Goal: Task Accomplishment & Management: Complete application form

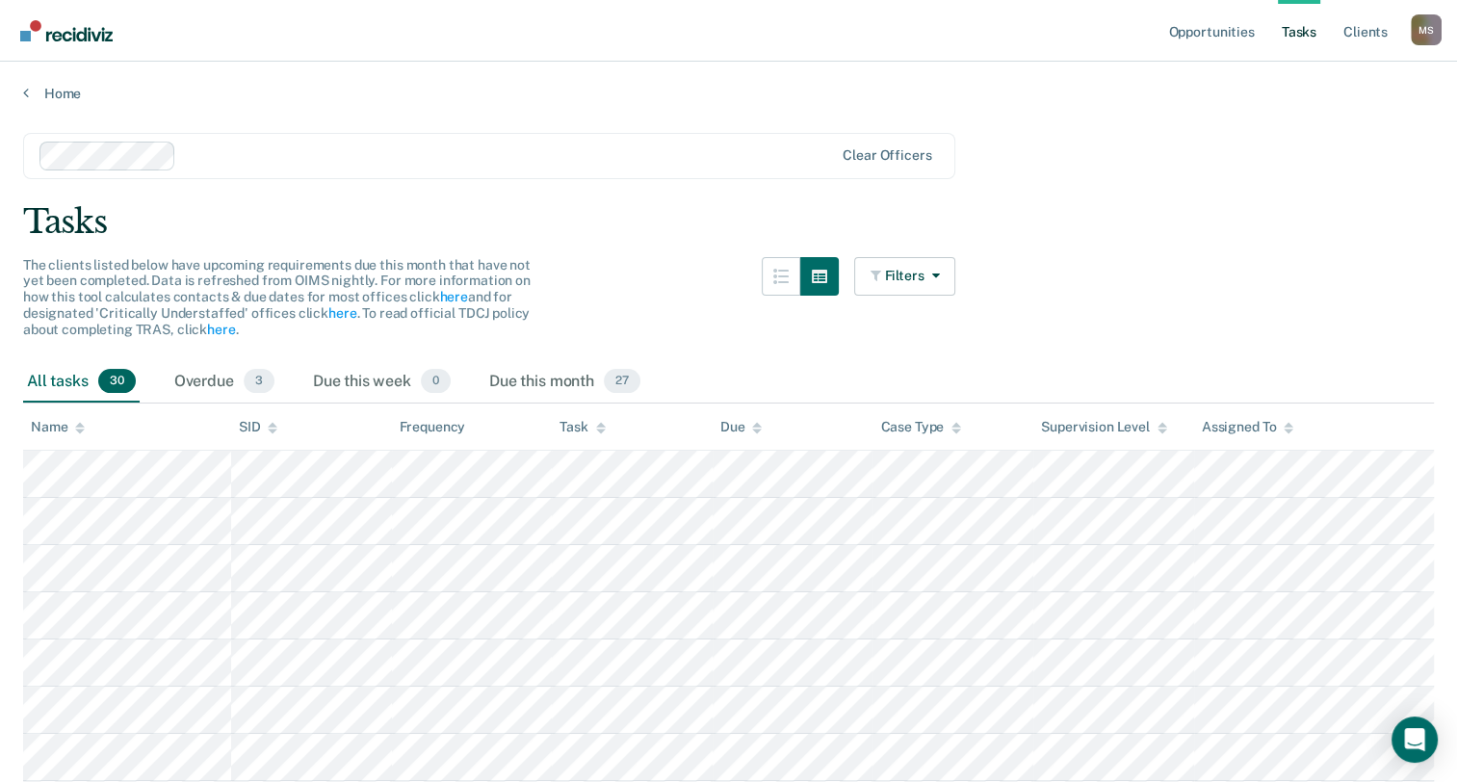
click at [204, 159] on div at bounding box center [508, 155] width 649 height 22
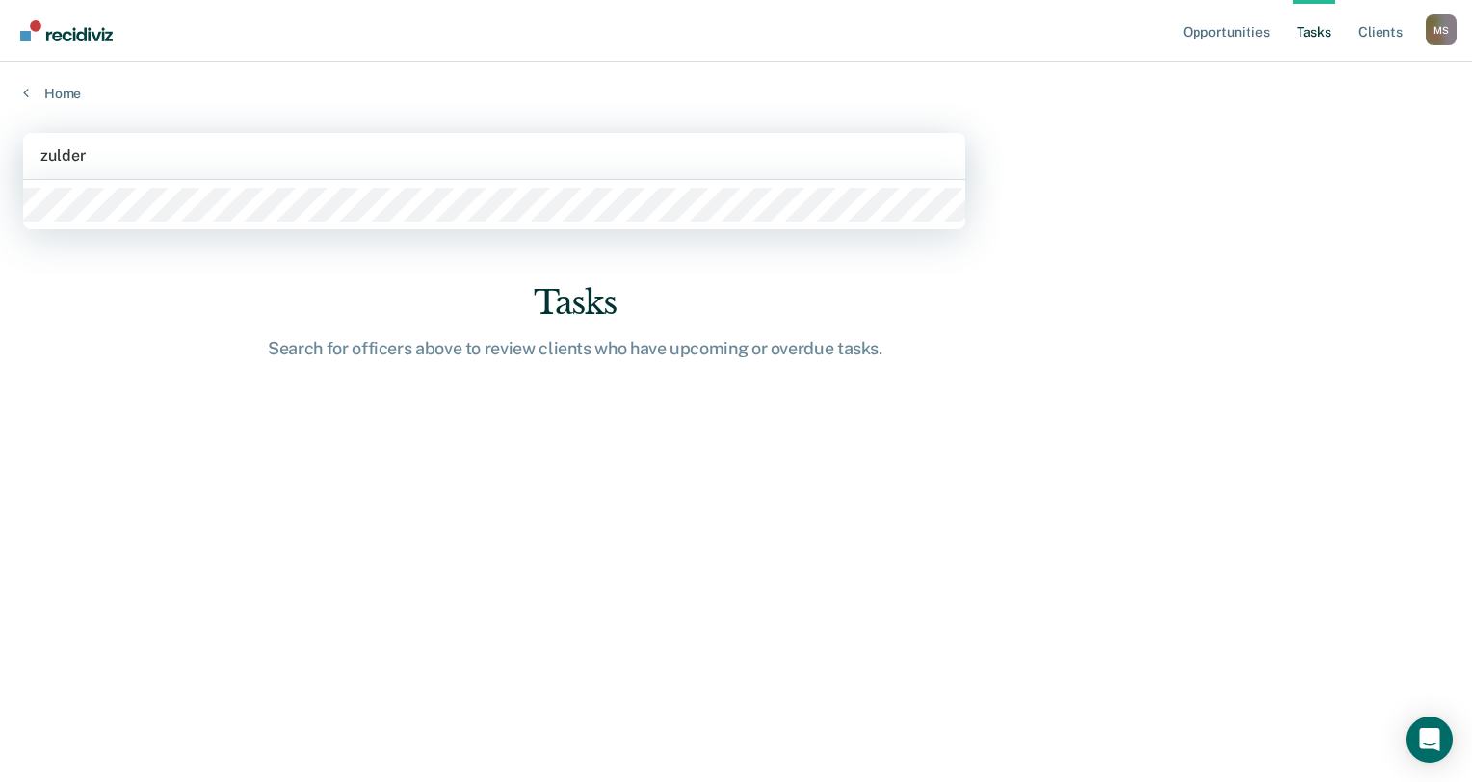
type input "zuldery"
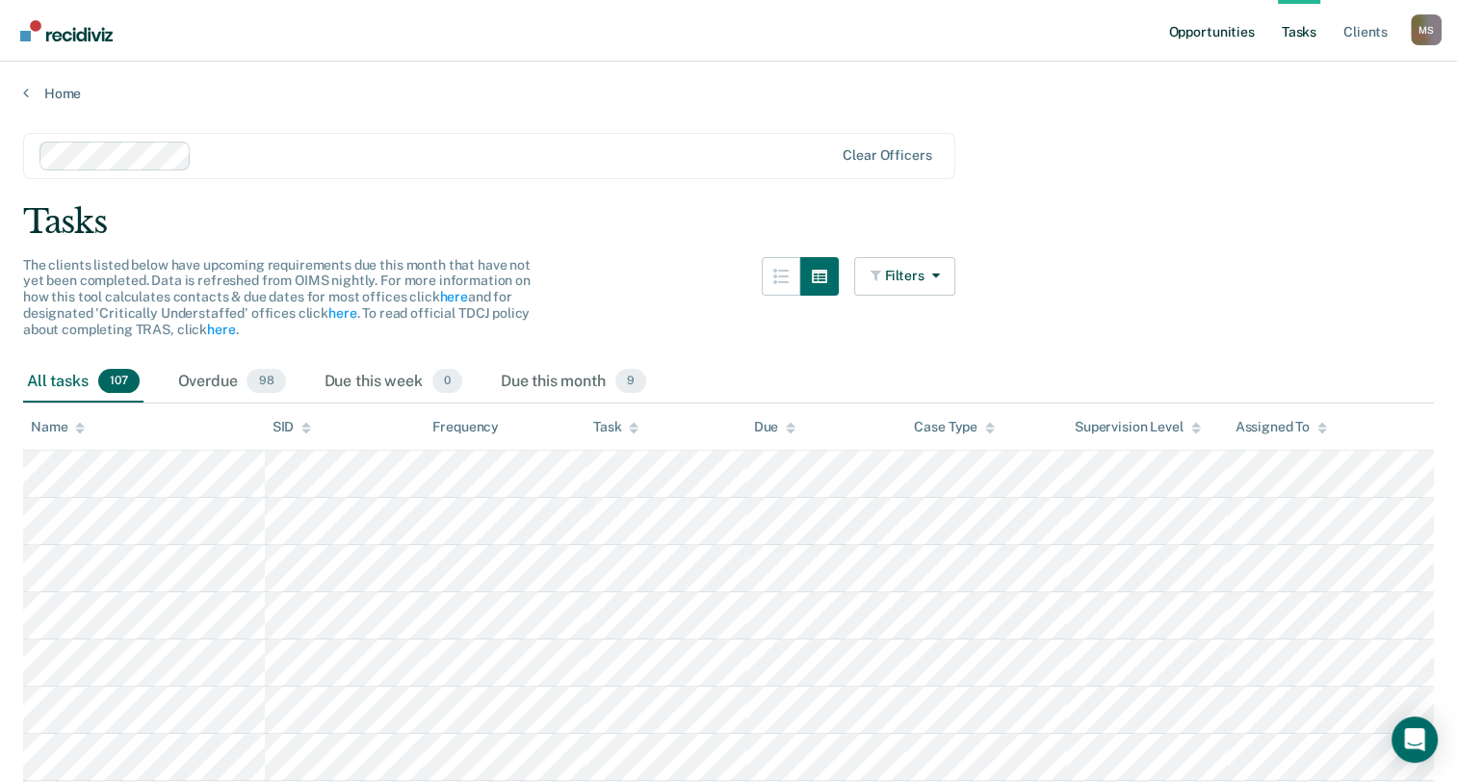
click at [1199, 42] on link "Opportunities" at bounding box center [1210, 31] width 93 height 62
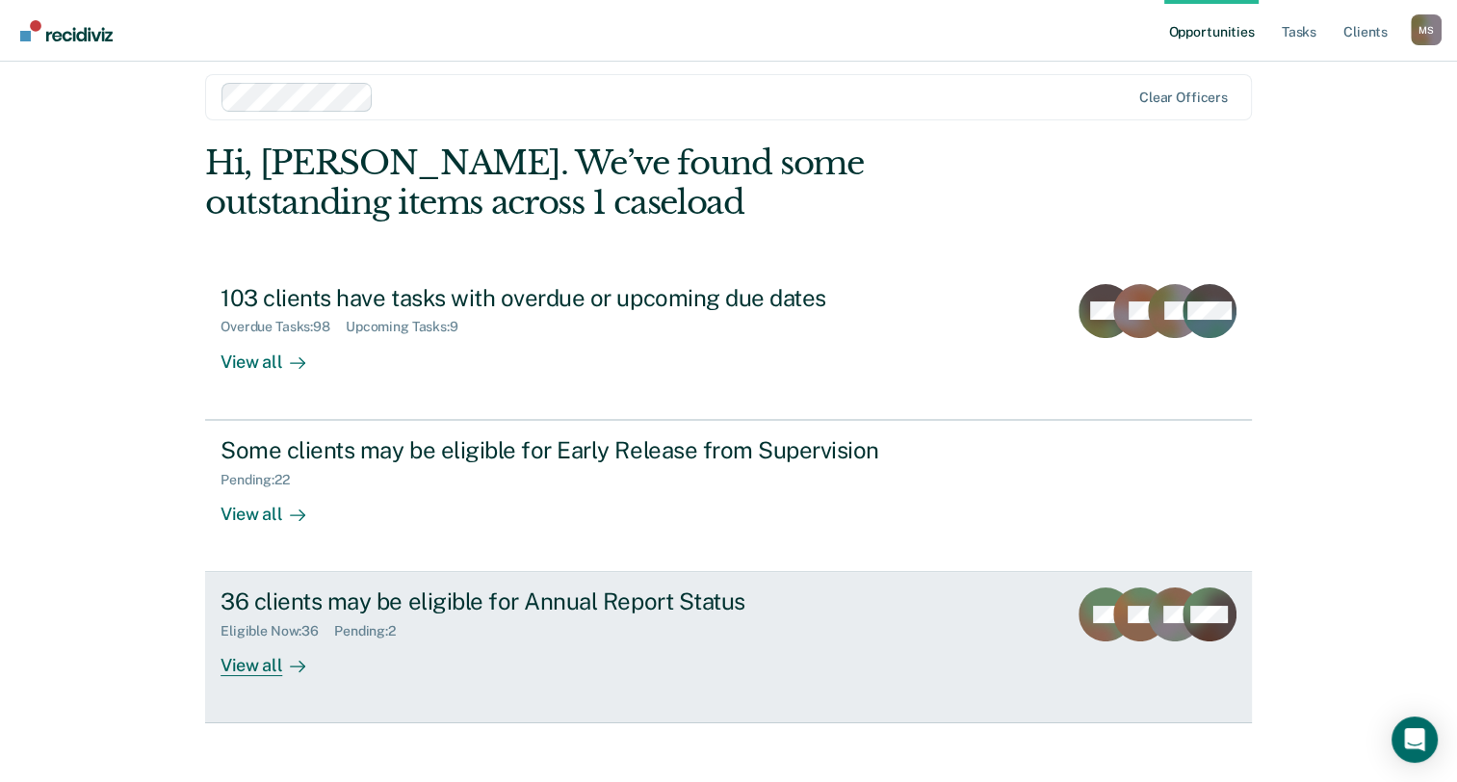
scroll to position [36, 0]
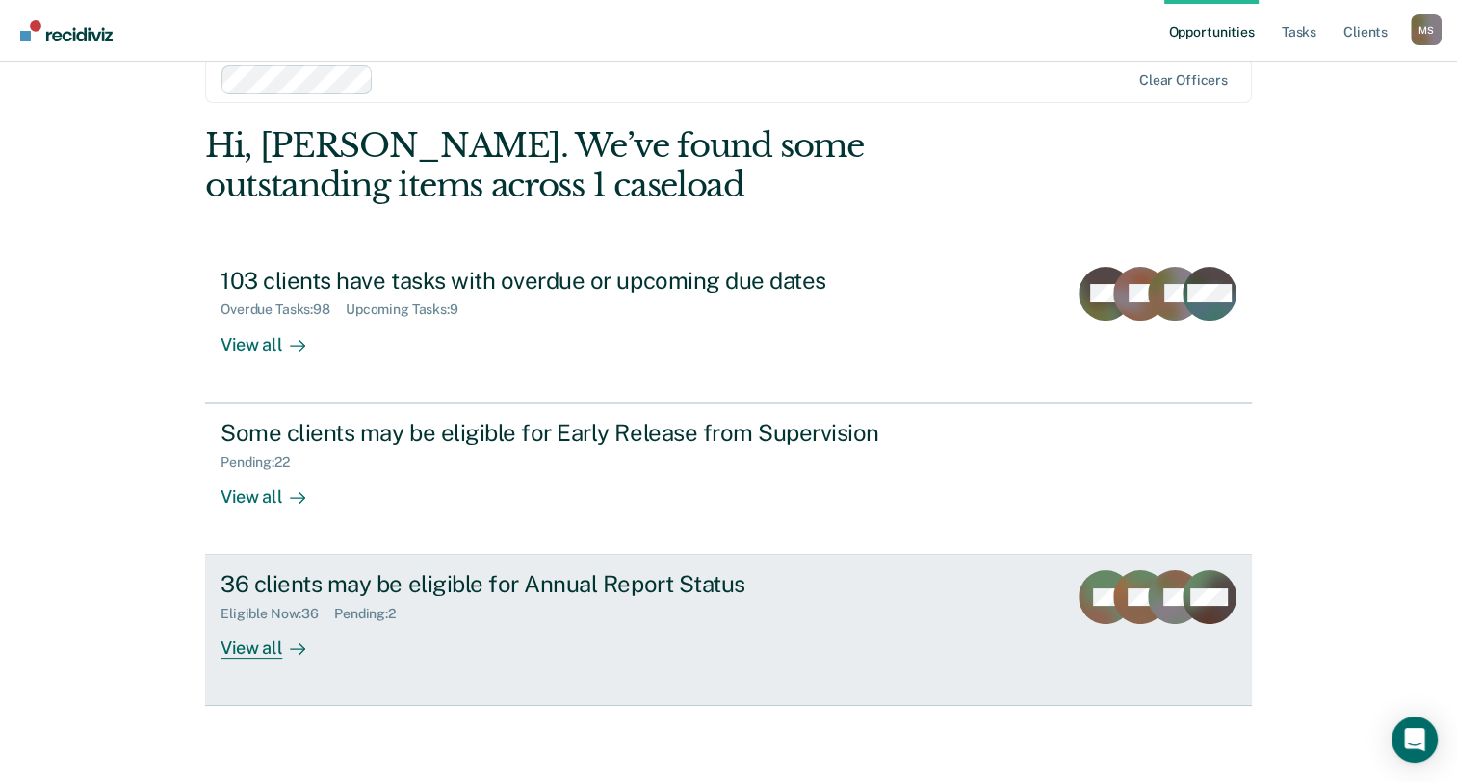
click at [626, 594] on div "36 clients may be eligible for Annual Report Status" at bounding box center [559, 584] width 676 height 28
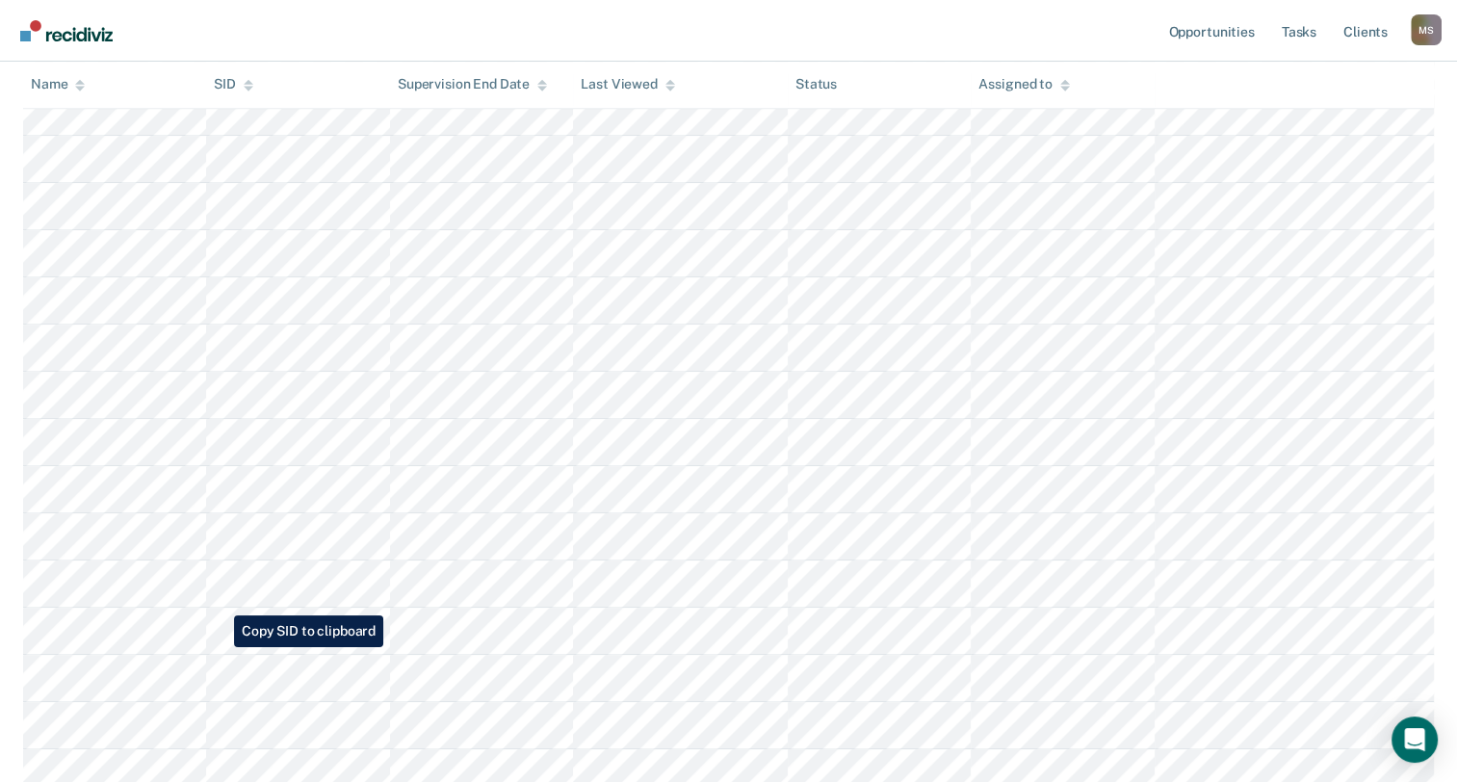
scroll to position [1059, 0]
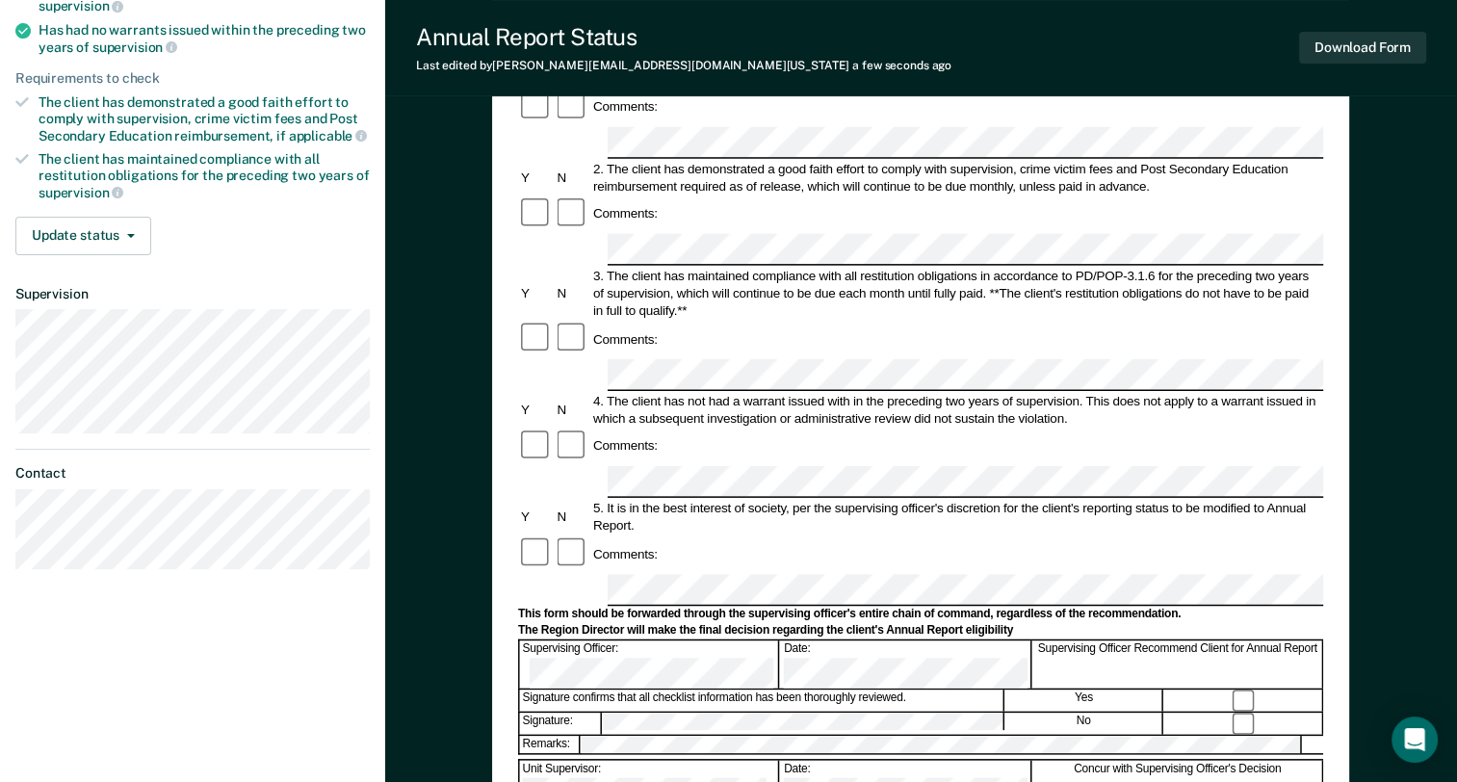
scroll to position [259, 0]
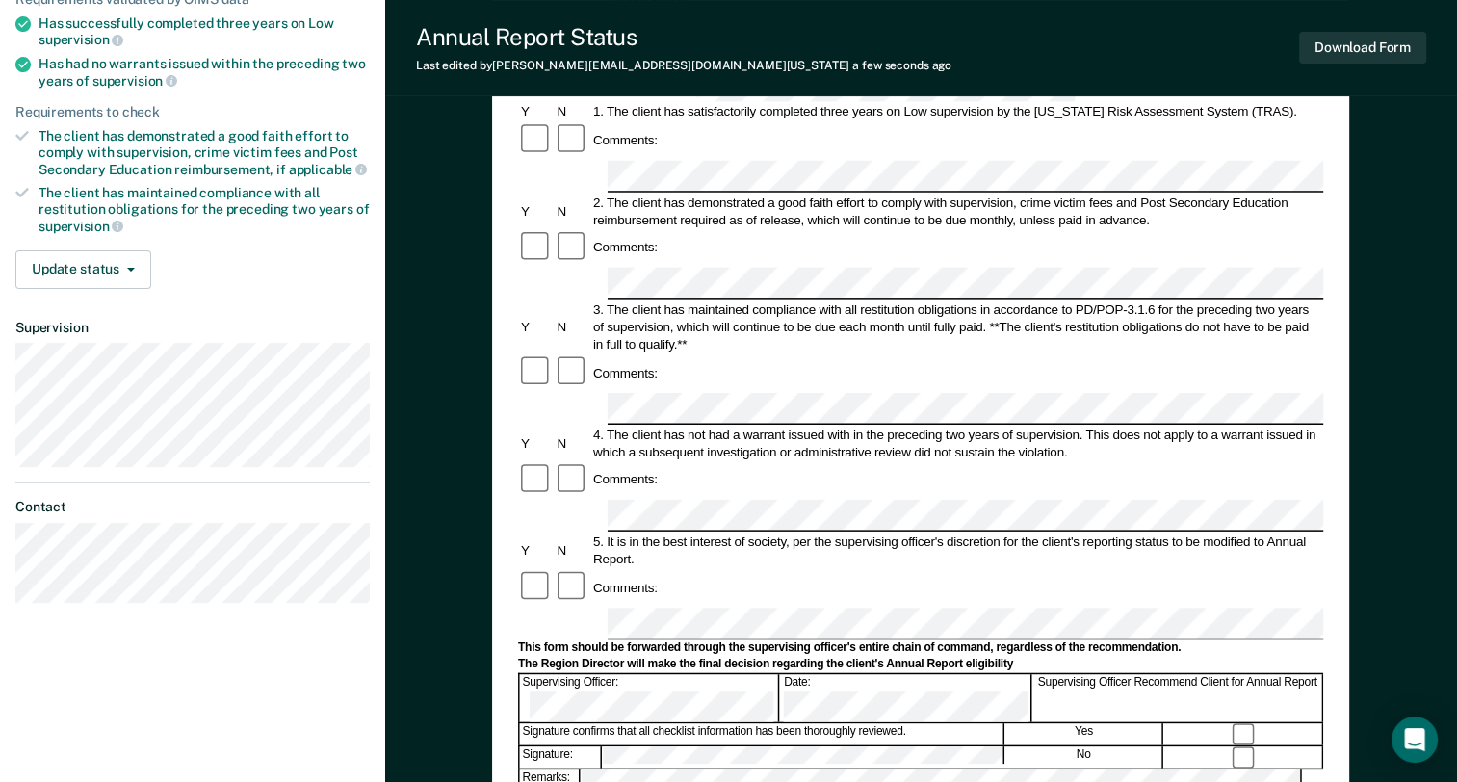
click at [651, 447] on form "Annual Reporting Checklist, Recommendation, and Determination Form Clients who …" at bounding box center [920, 606] width 805 height 1358
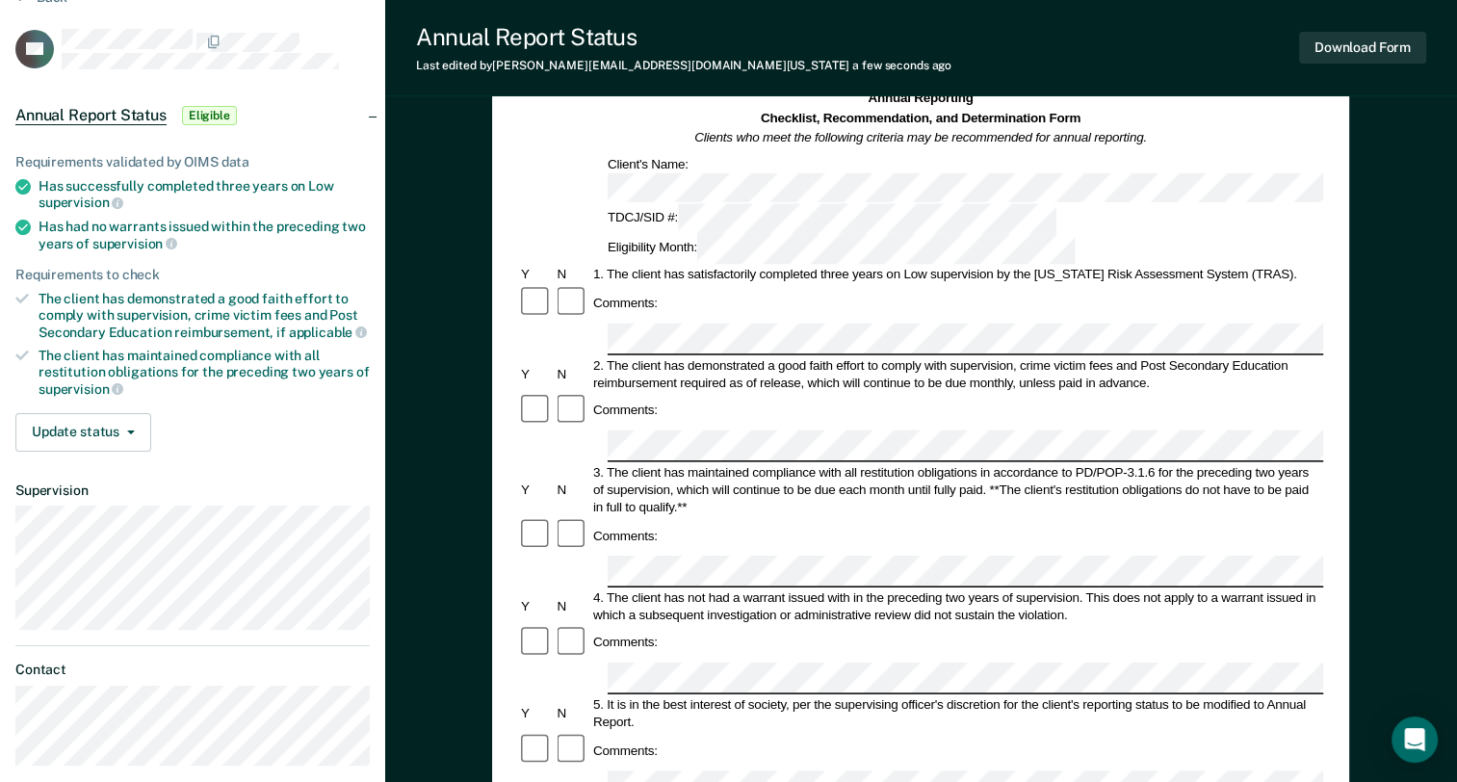
scroll to position [0, 0]
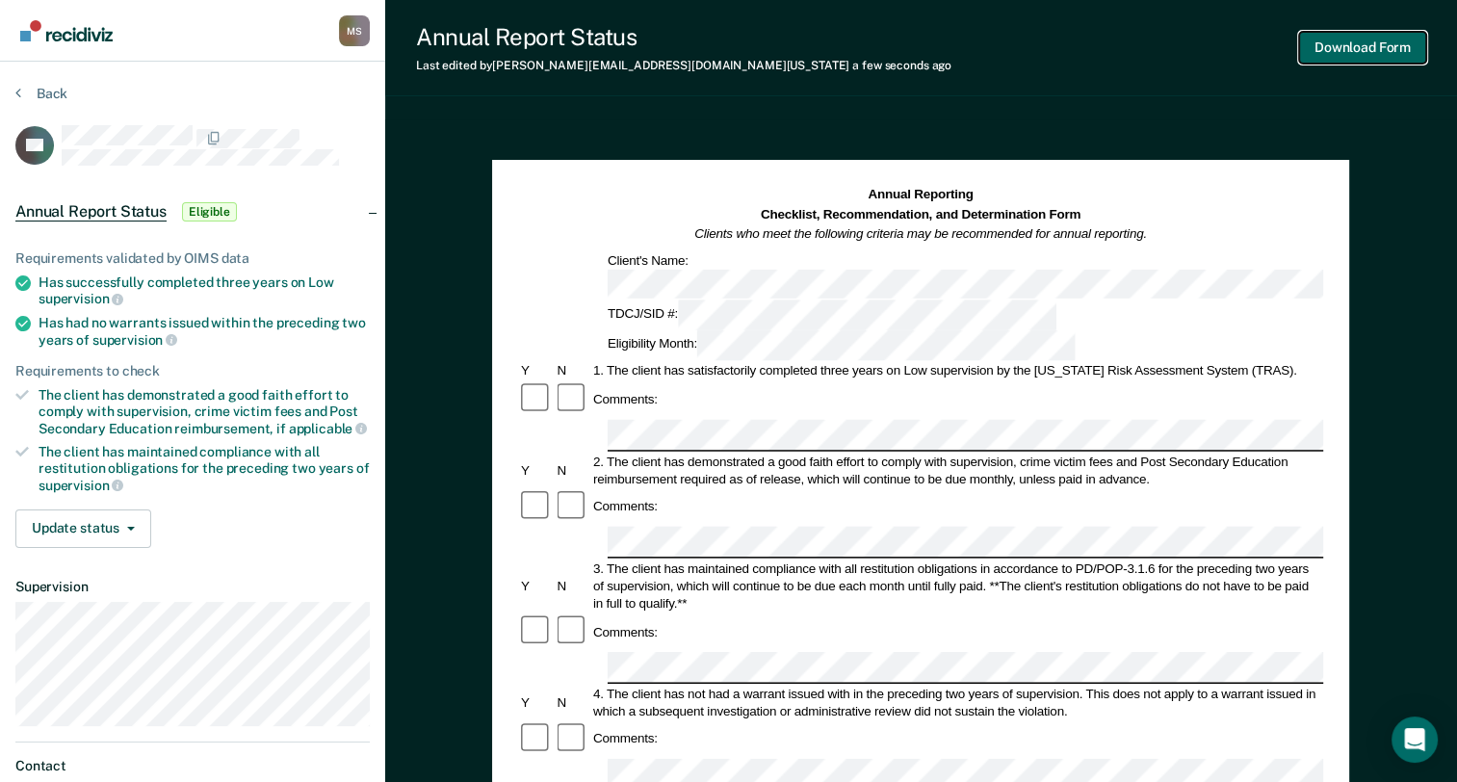
click at [1378, 47] on button "Download Form" at bounding box center [1362, 48] width 127 height 32
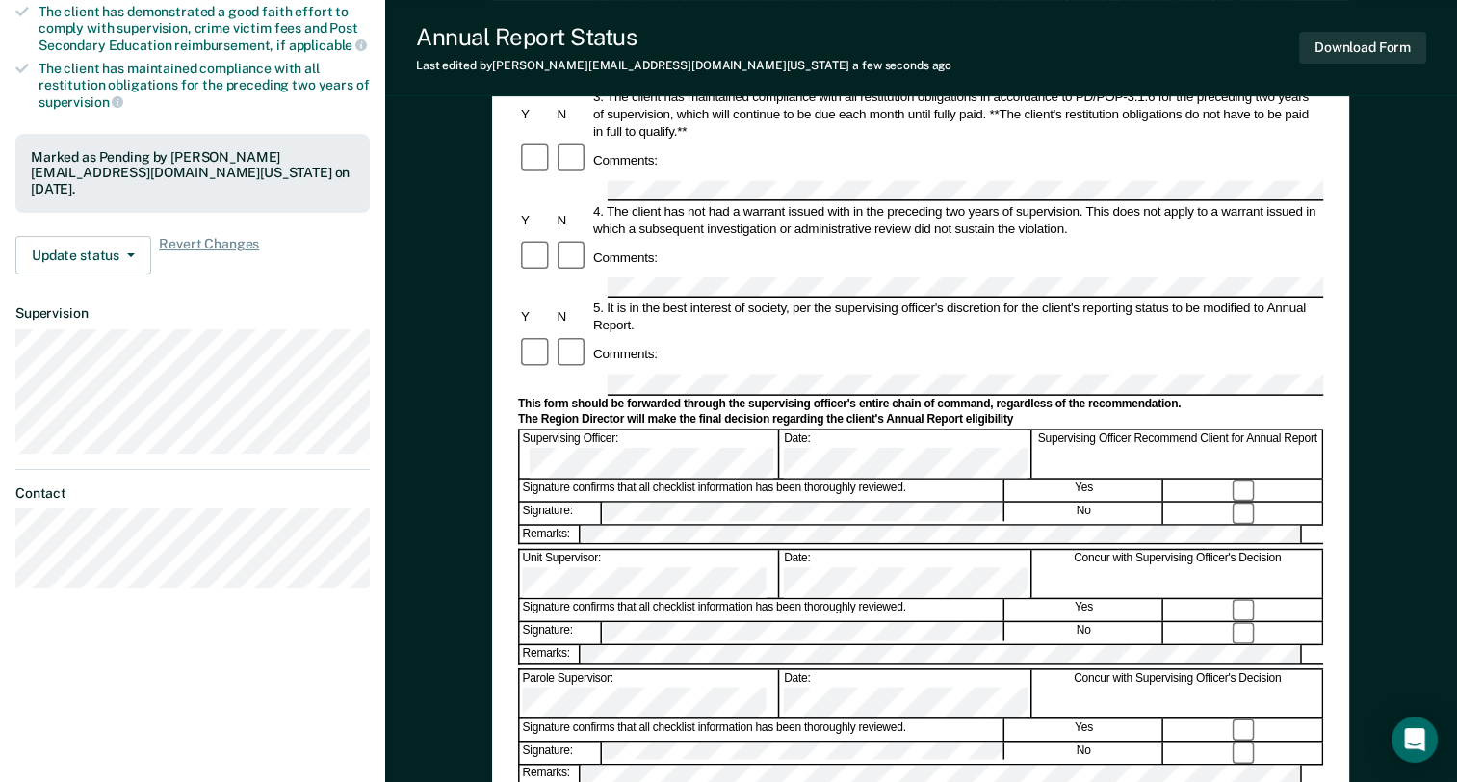
scroll to position [385, 0]
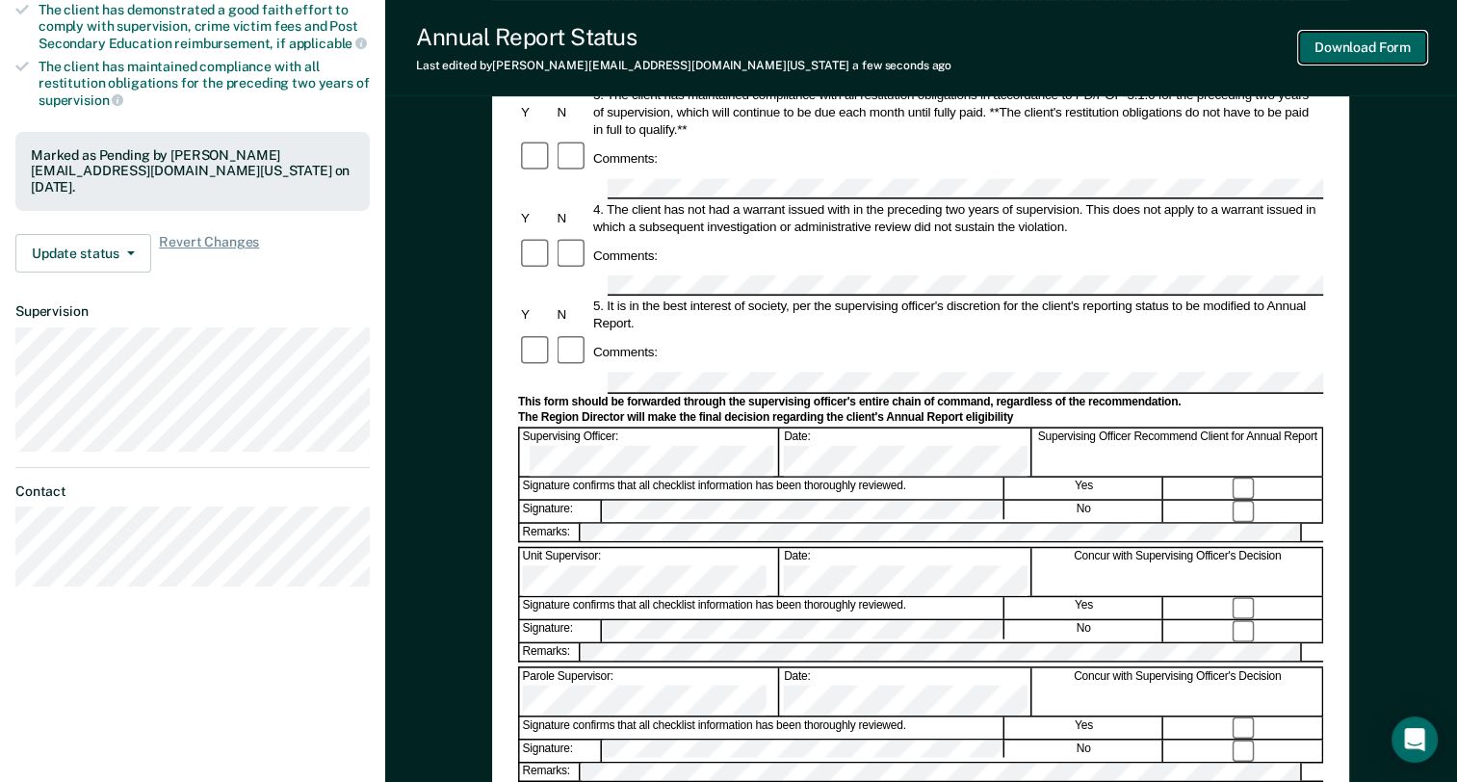
click at [1321, 39] on button "Download Form" at bounding box center [1362, 48] width 127 height 32
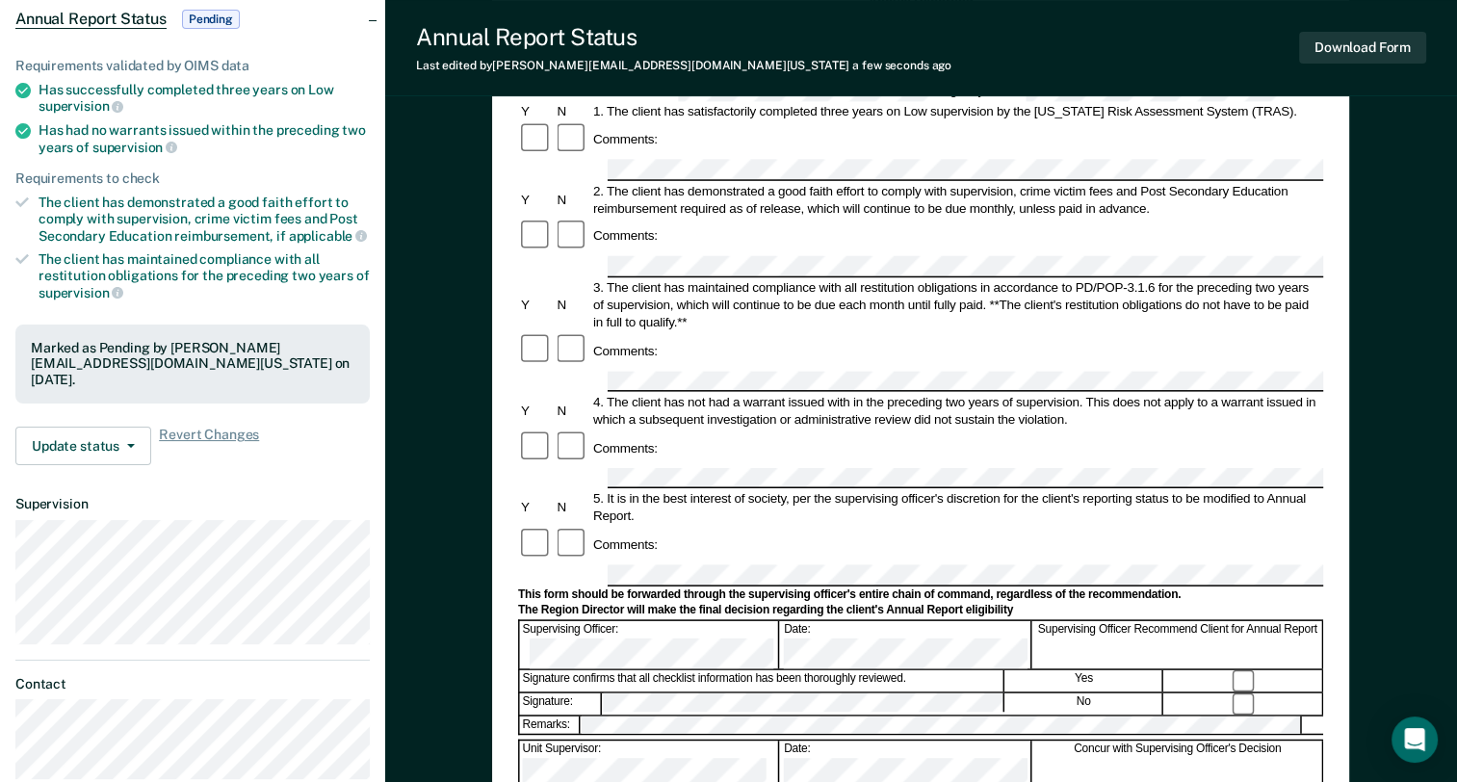
scroll to position [0, 0]
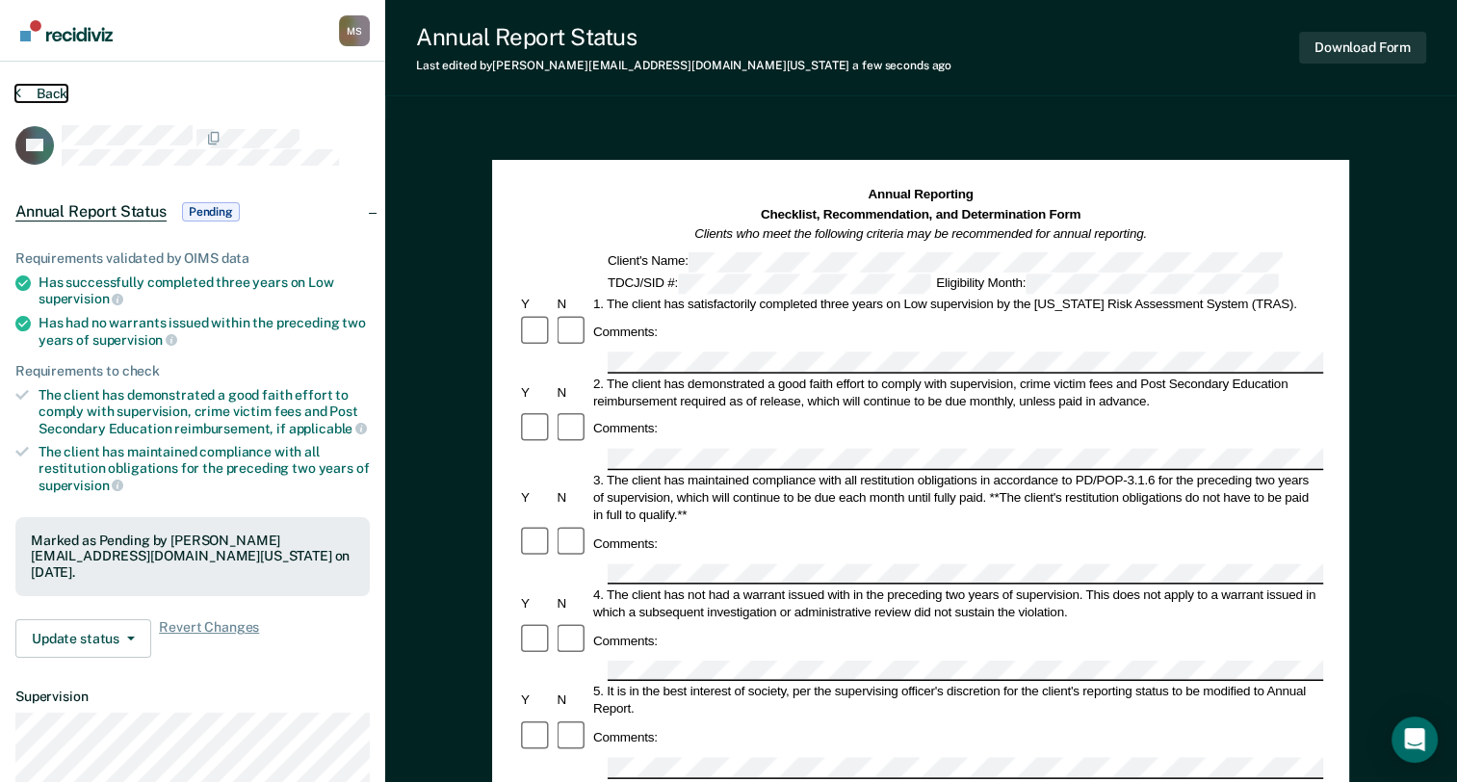
click at [25, 89] on button "Back" at bounding box center [41, 93] width 52 height 17
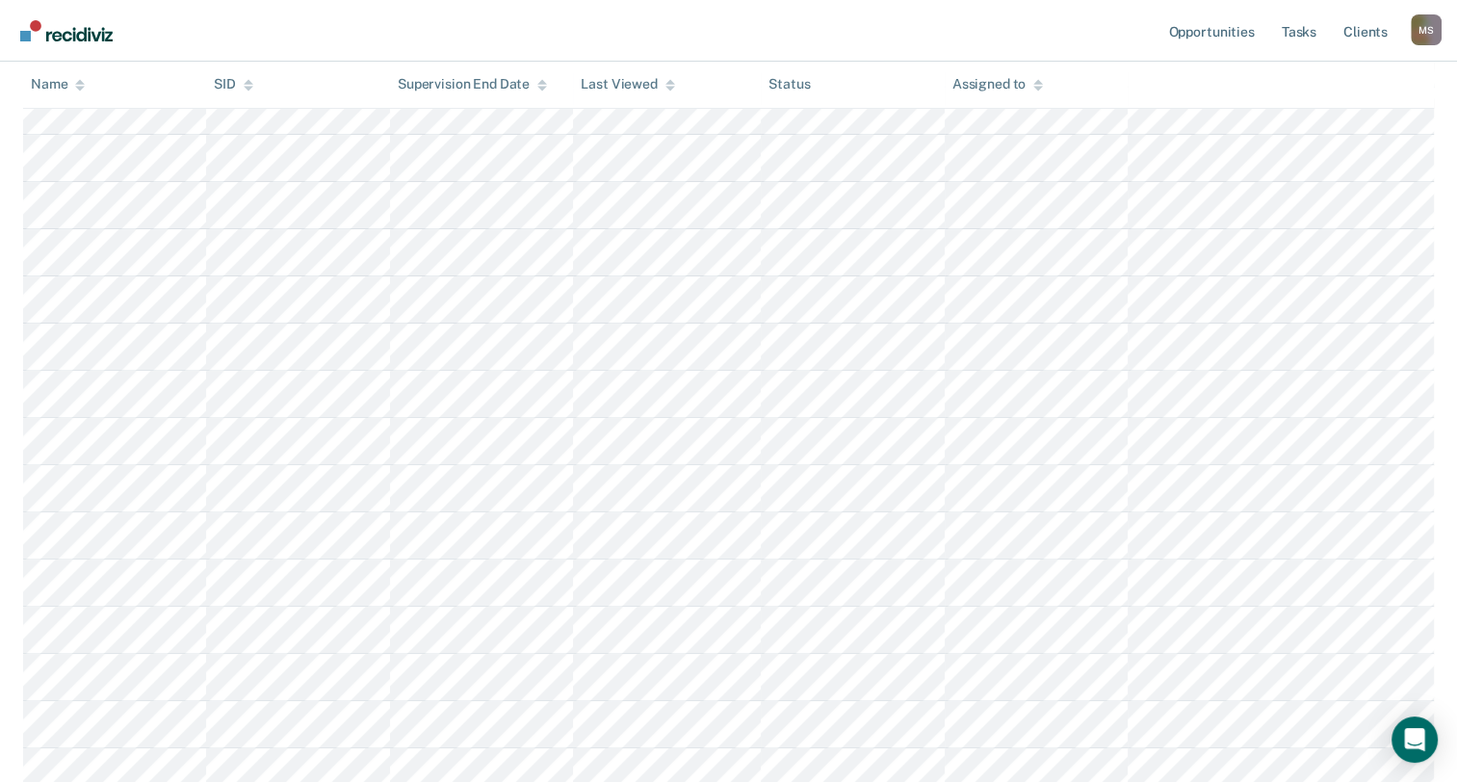
scroll to position [581, 0]
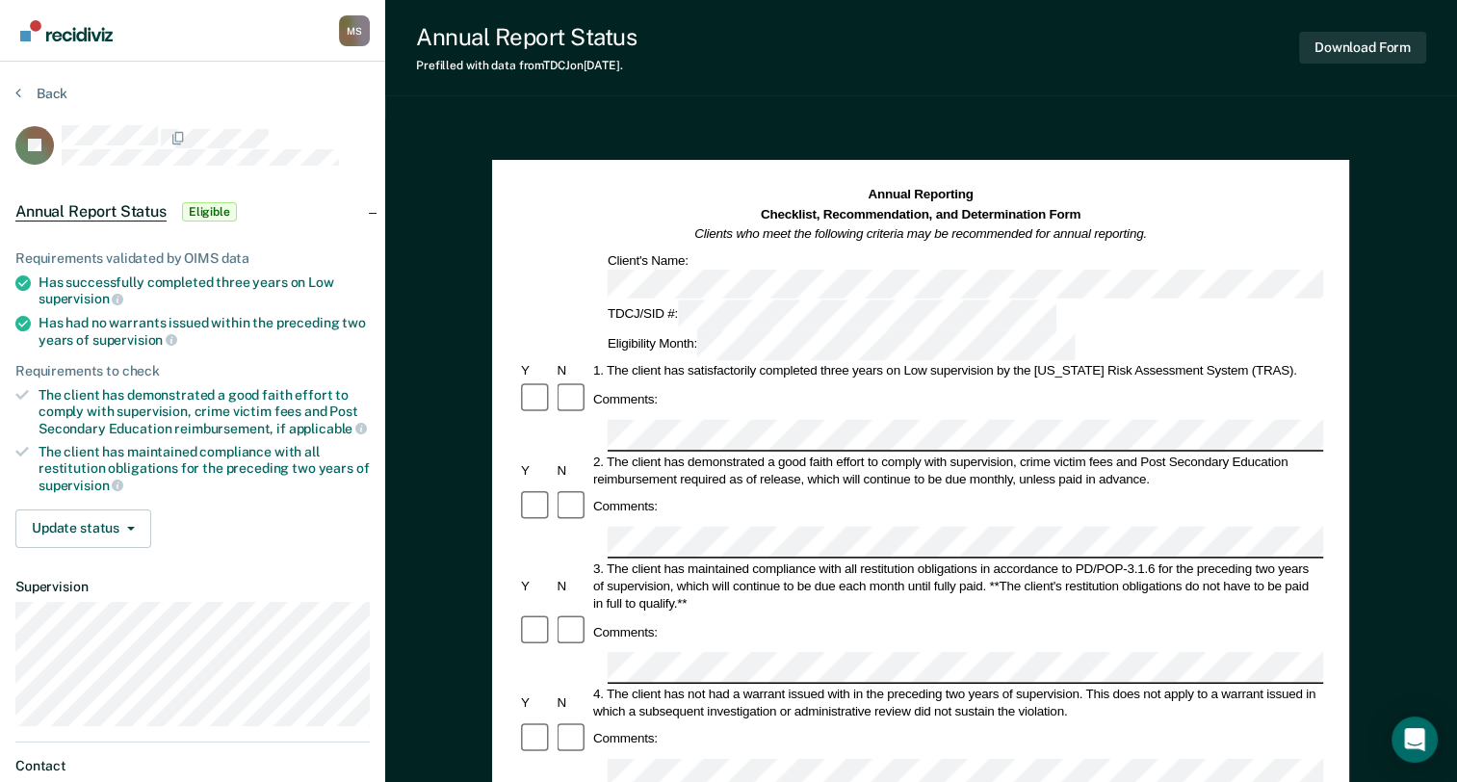
click at [649, 381] on div "Comments:" at bounding box center [920, 399] width 805 height 37
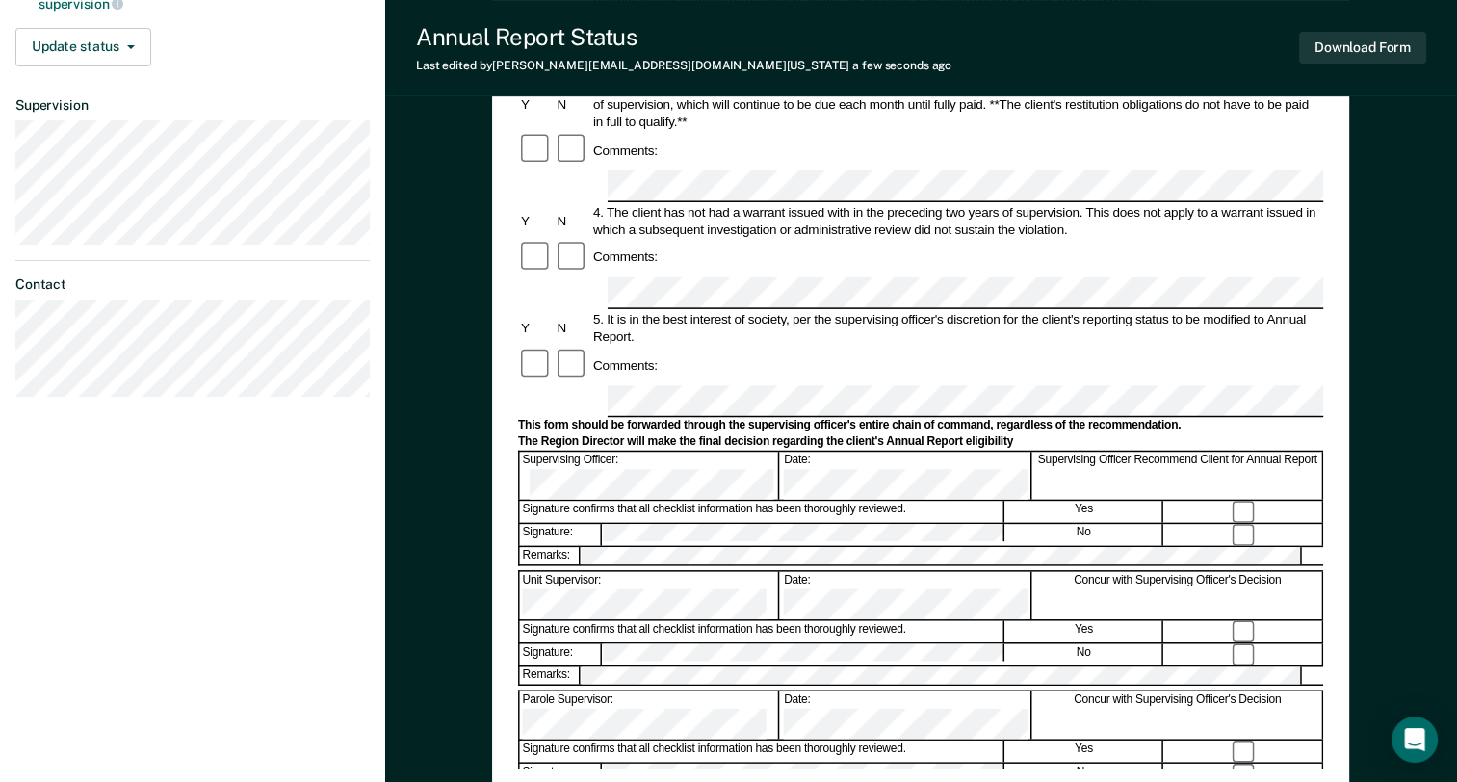
click at [718, 765] on div "Annual Reporting Checklist, Recommendation, and Determination Form Clients who …" at bounding box center [920, 236] width 805 height 1065
click at [683, 770] on div "Annual Reporting Checklist, Recommendation, and Determination Form Clients who …" at bounding box center [920, 236] width 857 height 1117
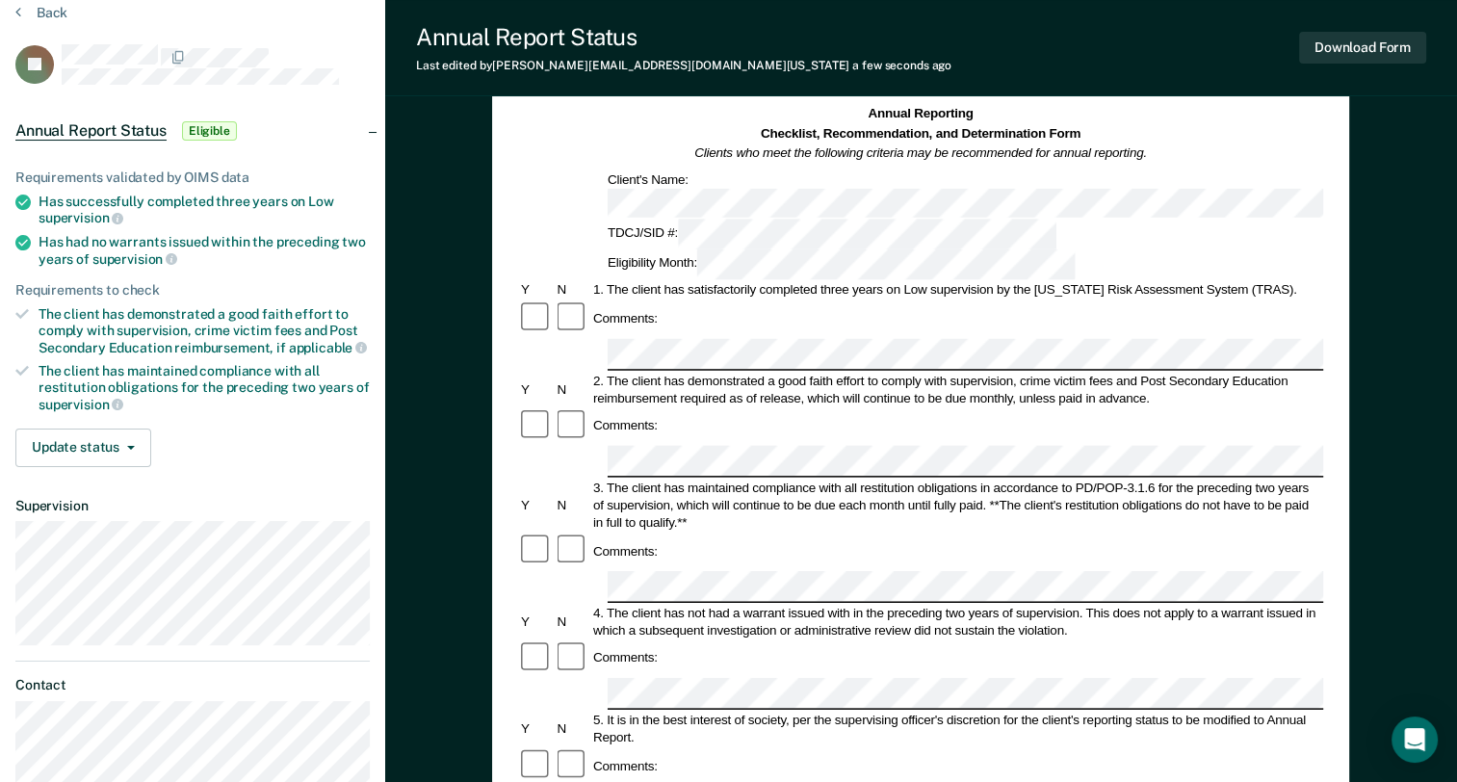
scroll to position [0, 0]
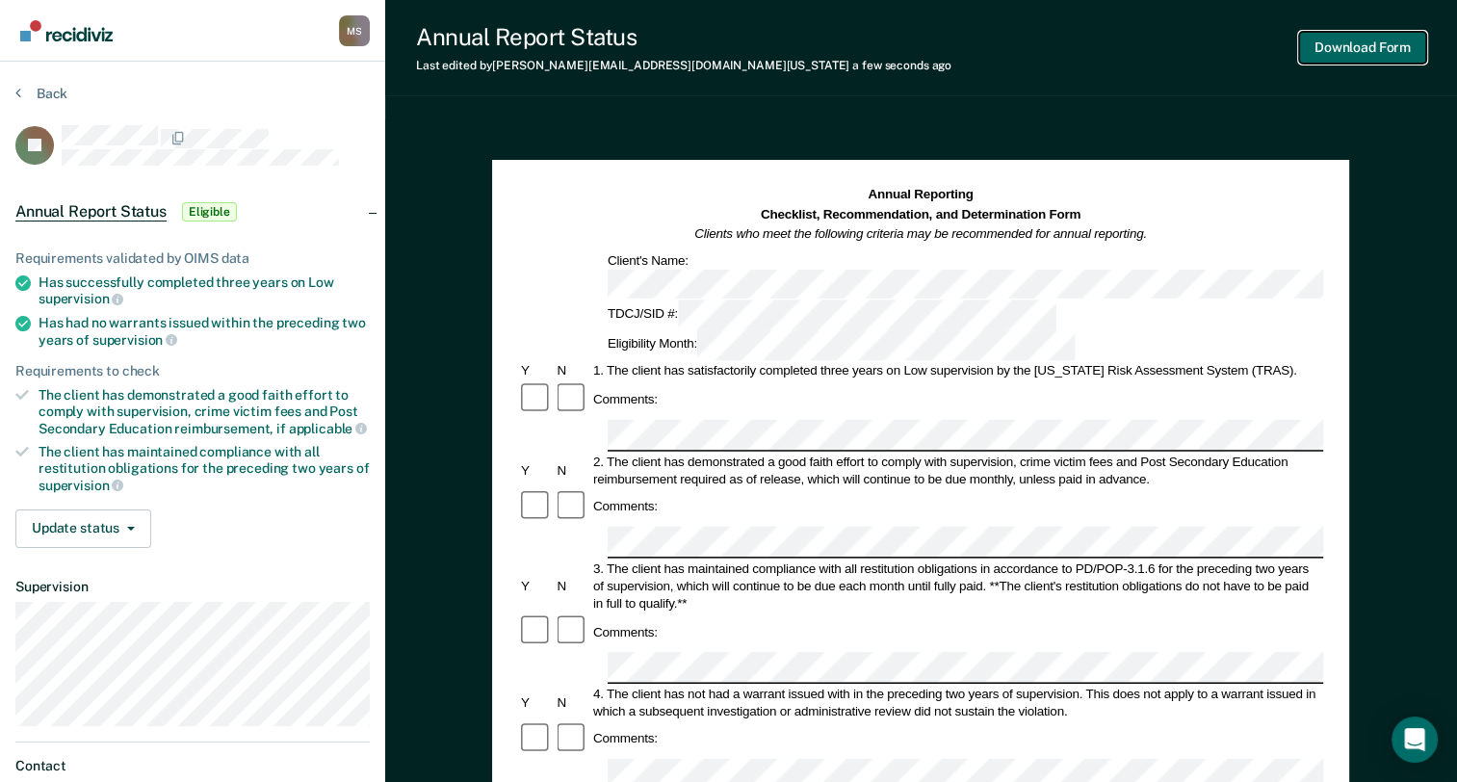
click at [1378, 42] on button "Download Form" at bounding box center [1362, 48] width 127 height 32
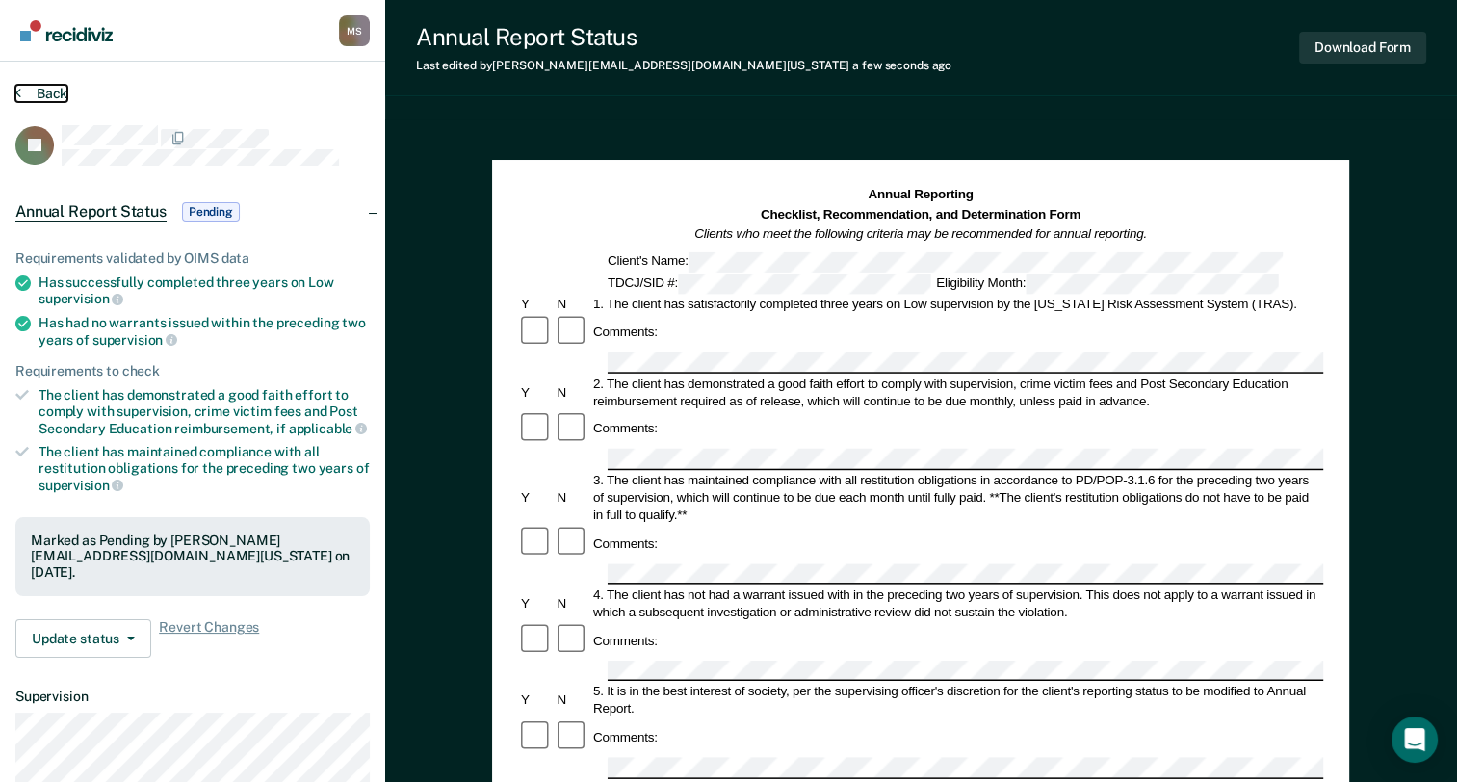
click at [32, 93] on button "Back" at bounding box center [41, 93] width 52 height 17
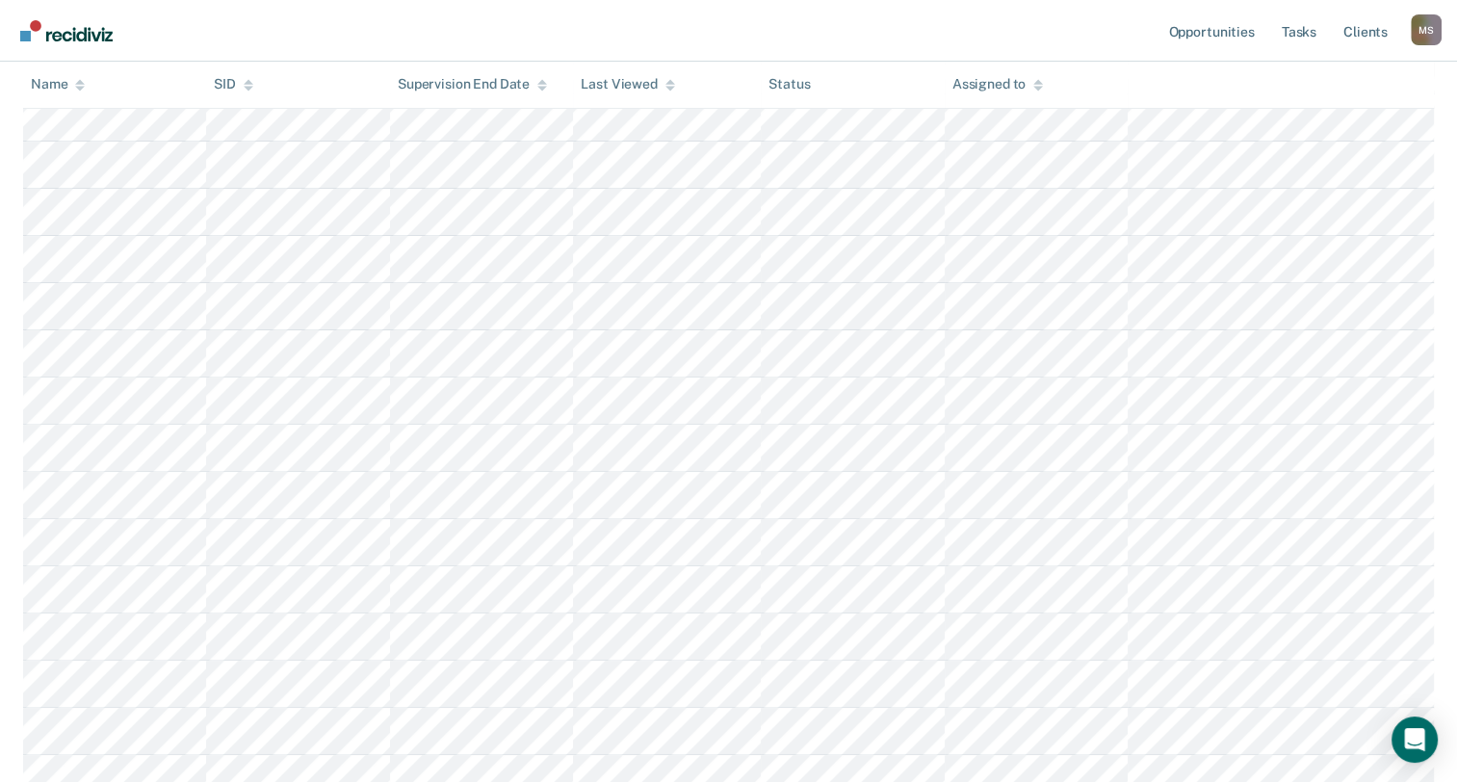
scroll to position [484, 0]
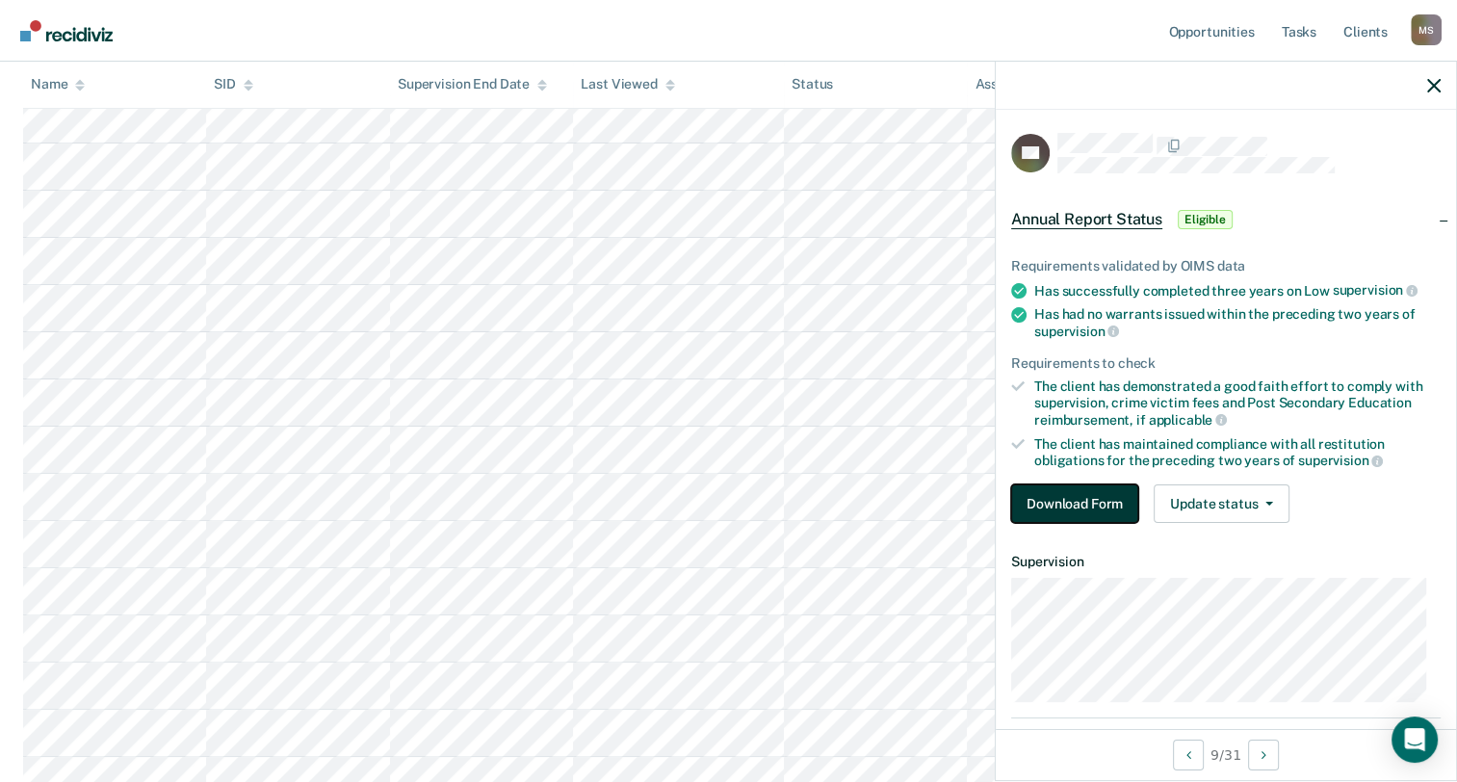
click at [1054, 511] on button "Download Form" at bounding box center [1074, 503] width 127 height 39
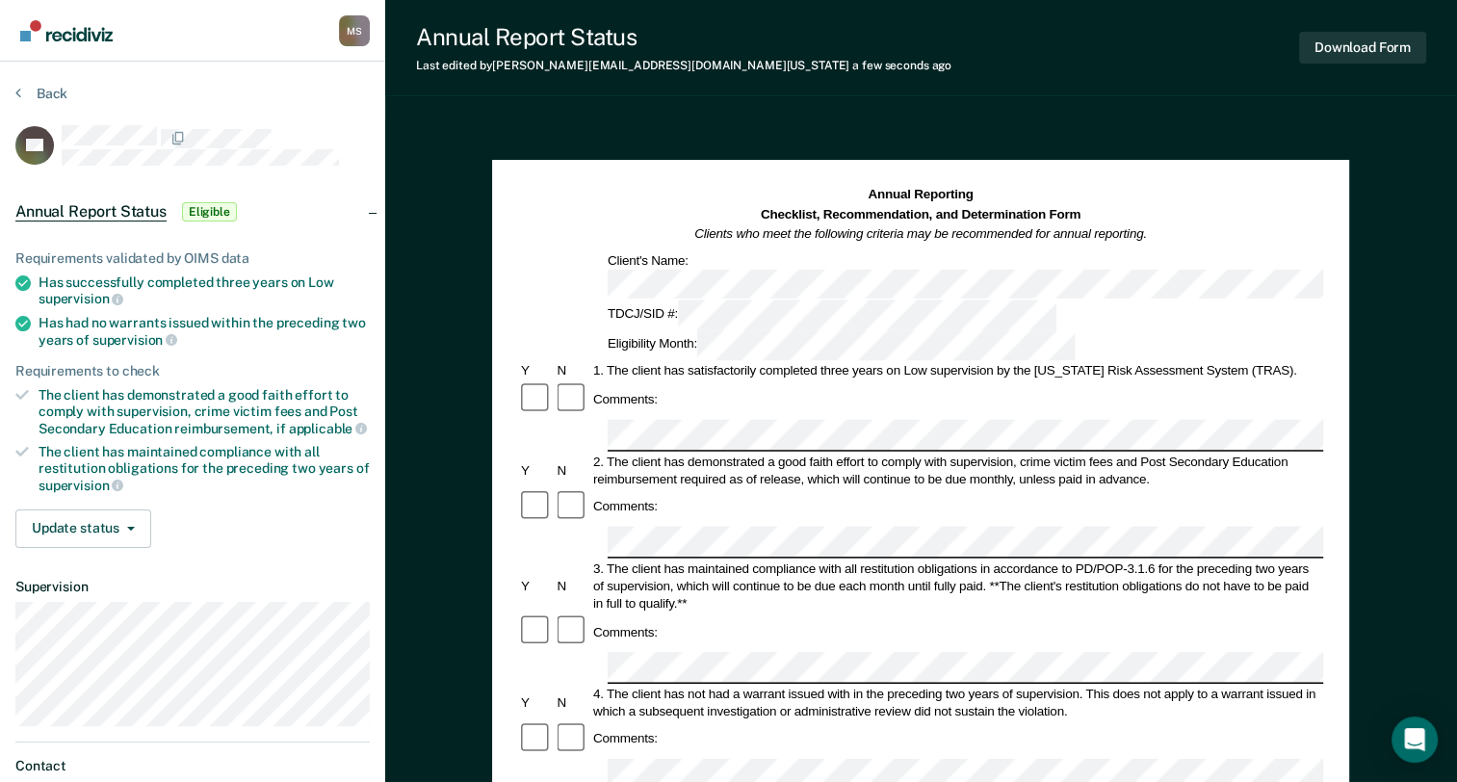
click at [952, 560] on div "3. The client has maintained compliance with all restitution obligations in acc…" at bounding box center [956, 586] width 733 height 52
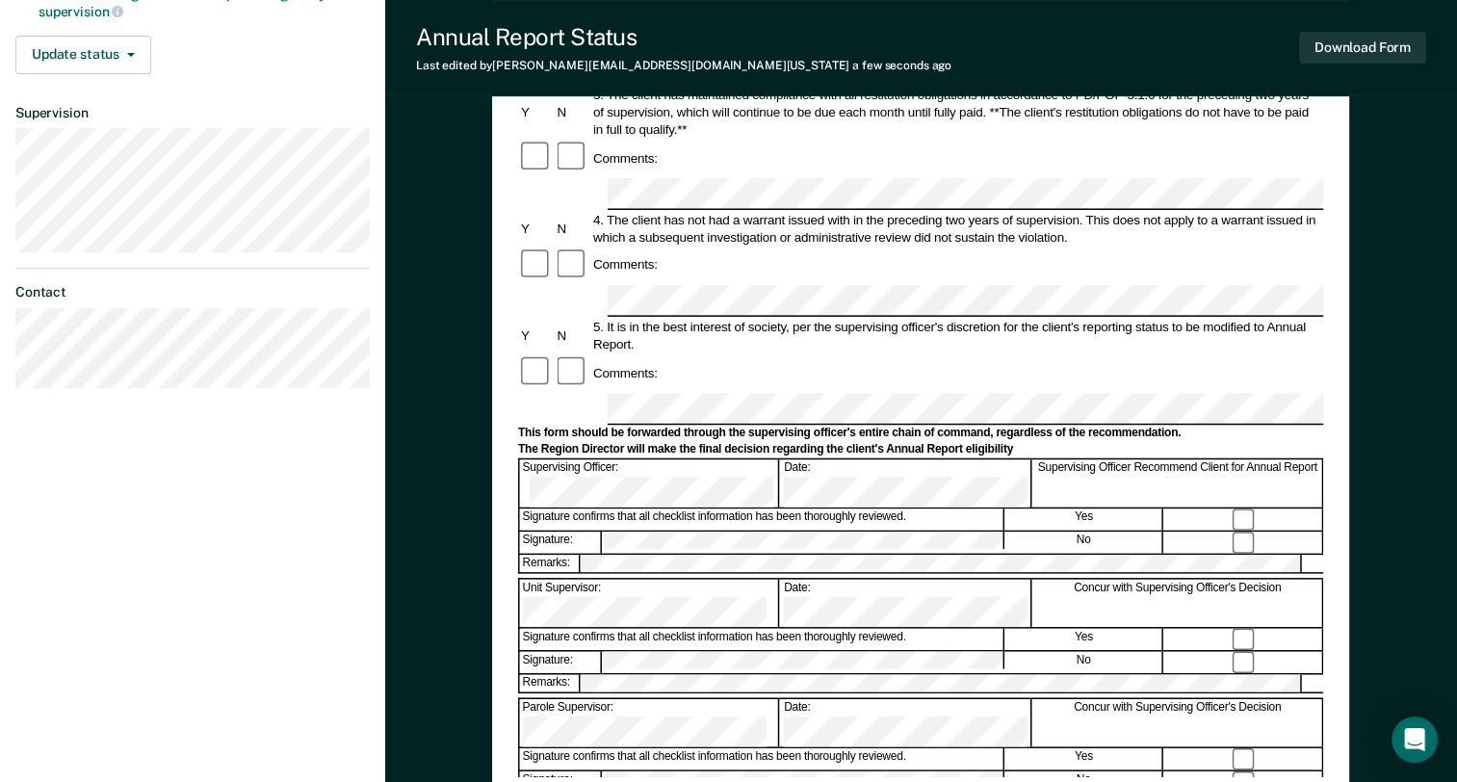
scroll to position [578, 0]
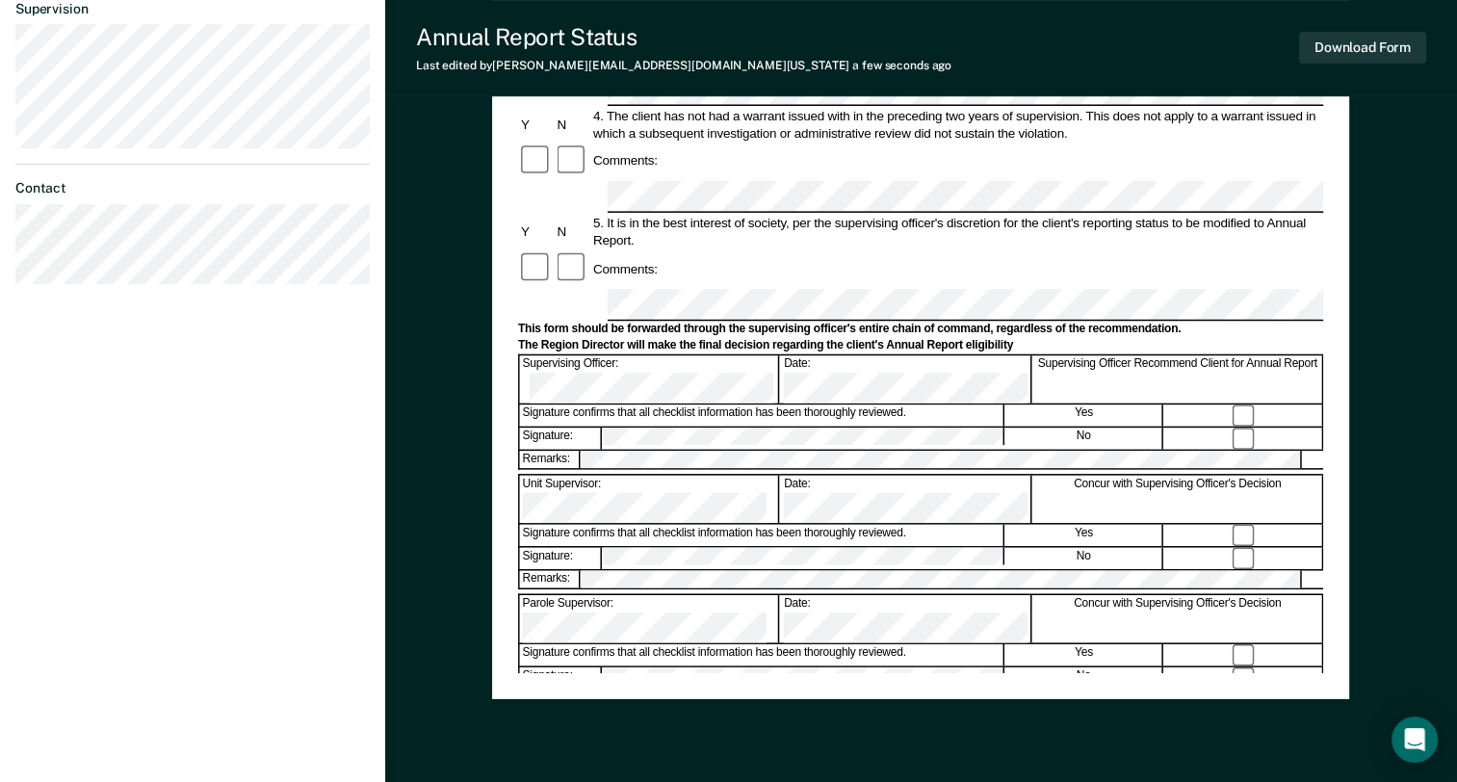
click at [770, 677] on div "Annual Reporting Checklist, Recommendation, and Determination Form Clients who …" at bounding box center [920, 140] width 857 height 1117
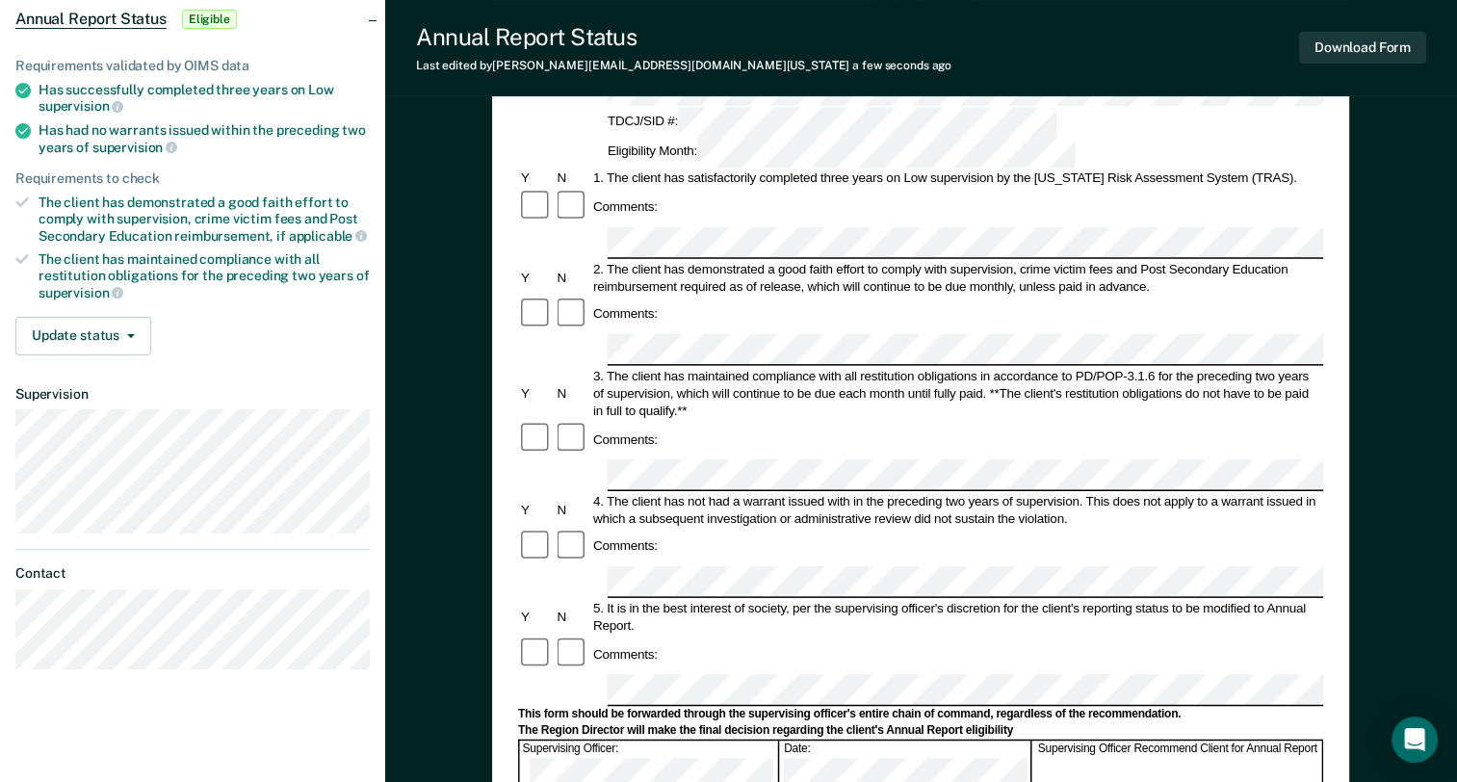
scroll to position [0, 0]
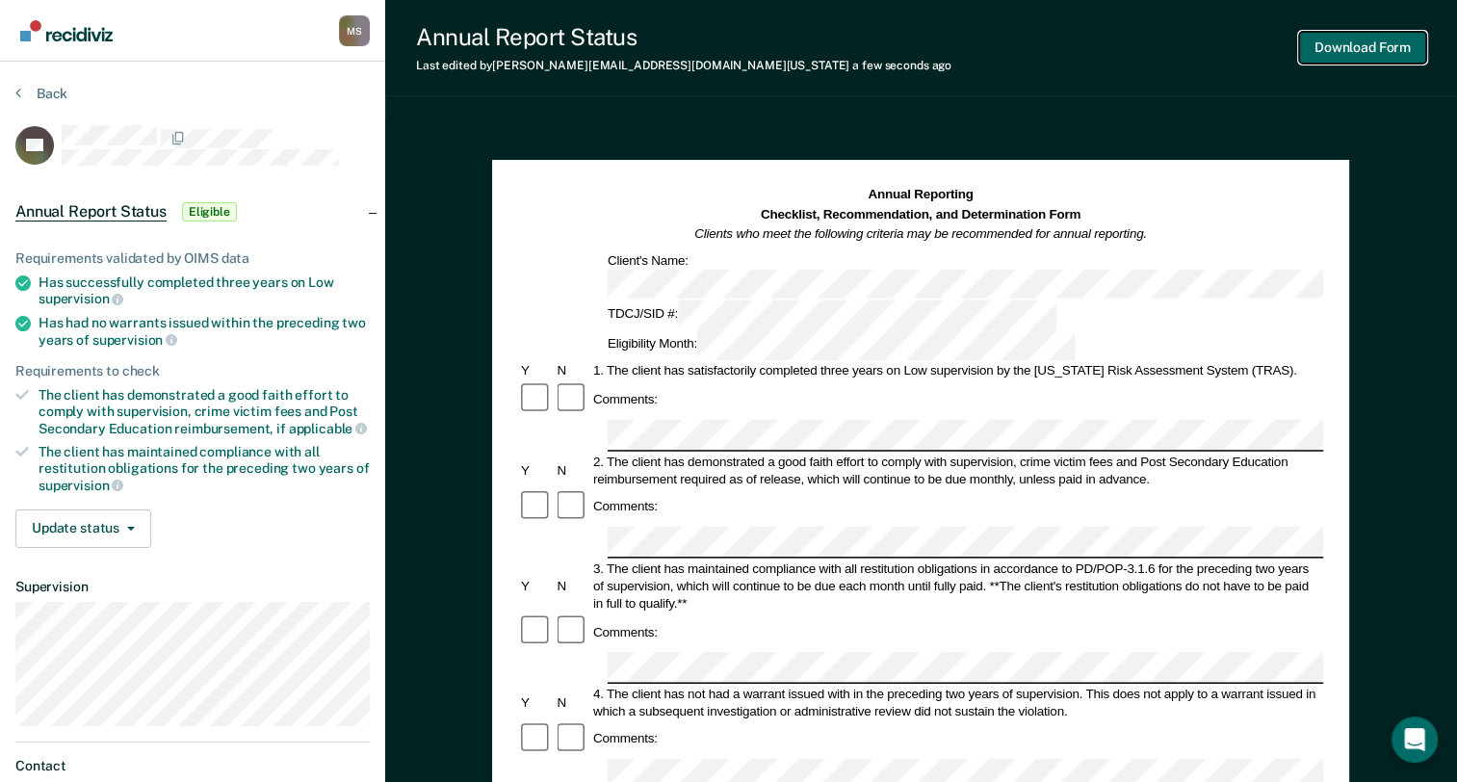
click at [1360, 44] on button "Download Form" at bounding box center [1362, 48] width 127 height 32
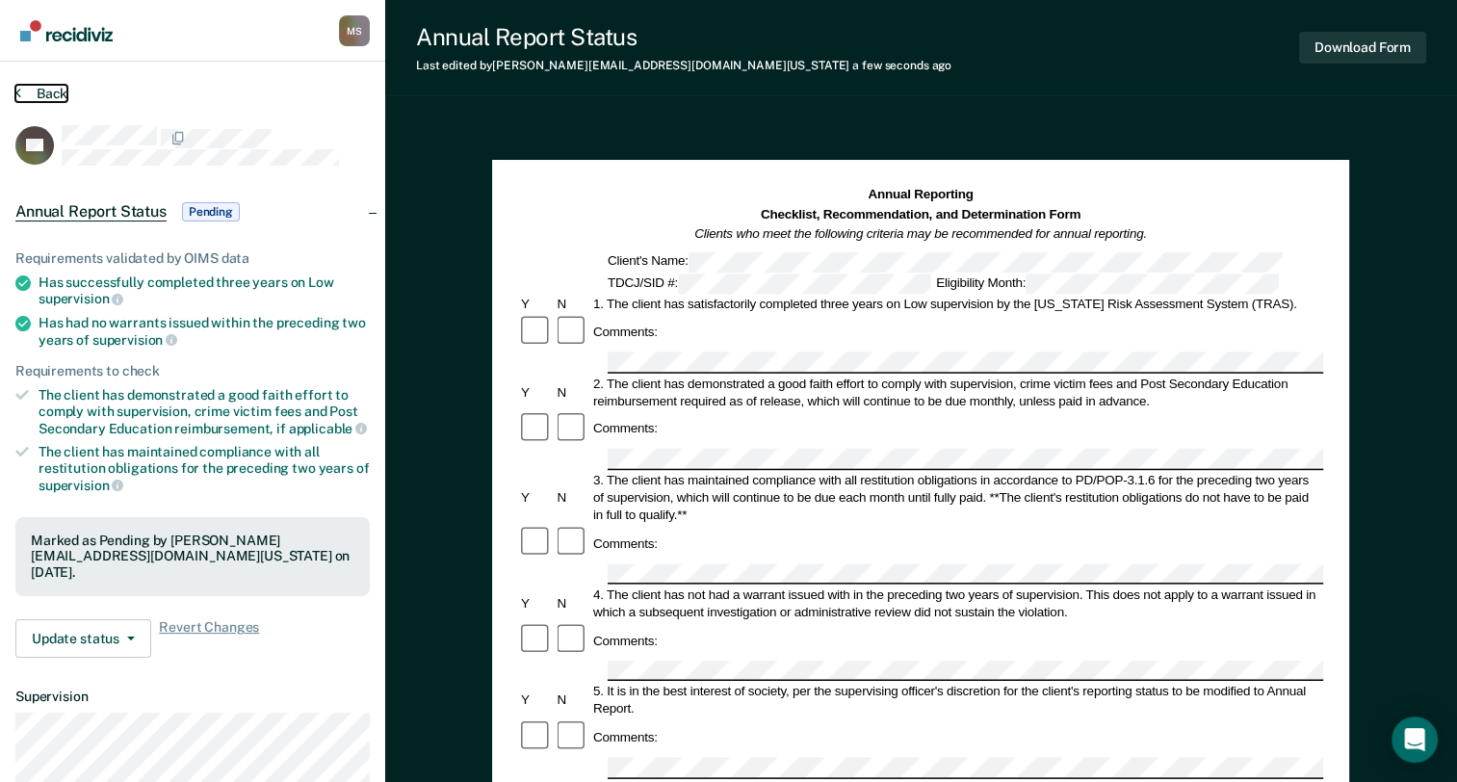
click at [54, 93] on button "Back" at bounding box center [41, 93] width 52 height 17
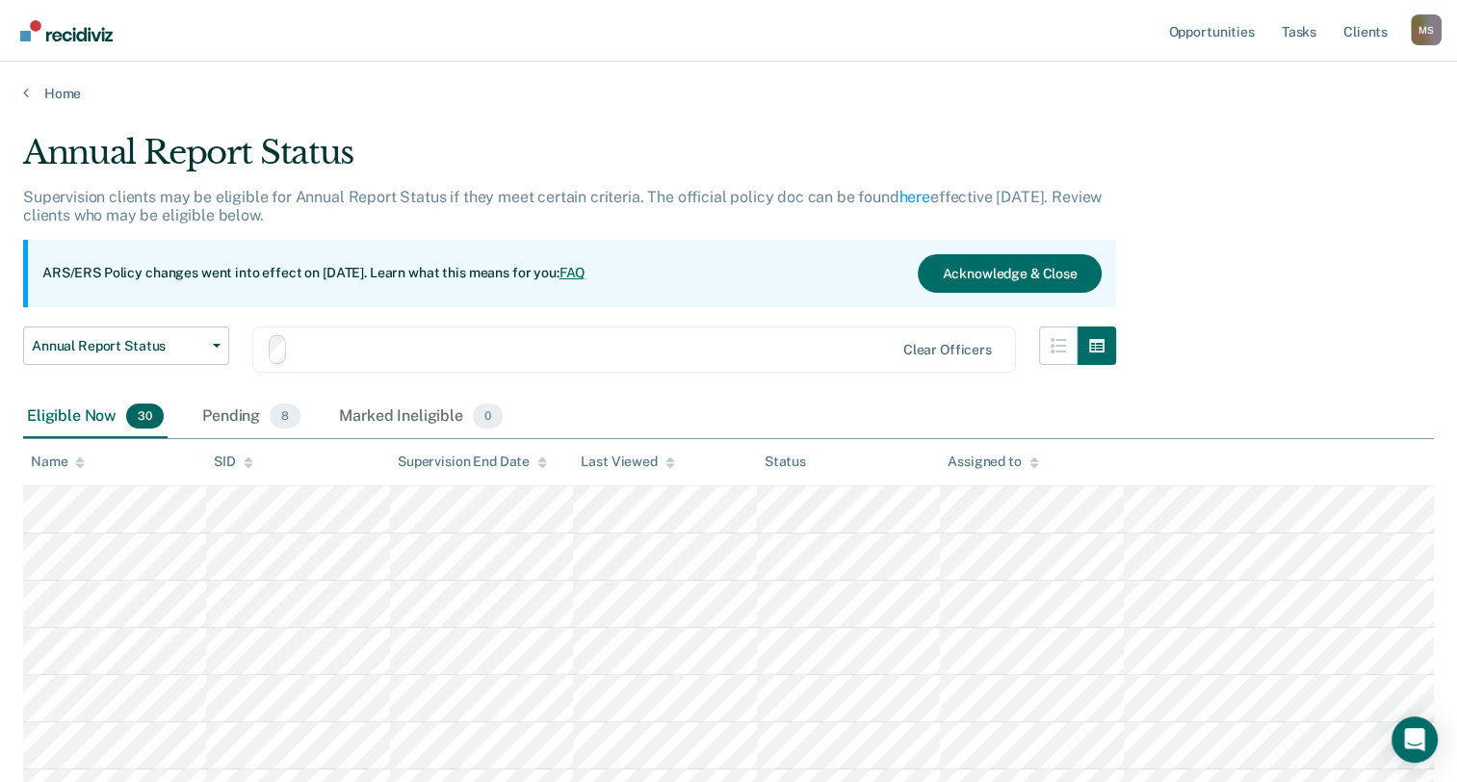
scroll to position [484, 0]
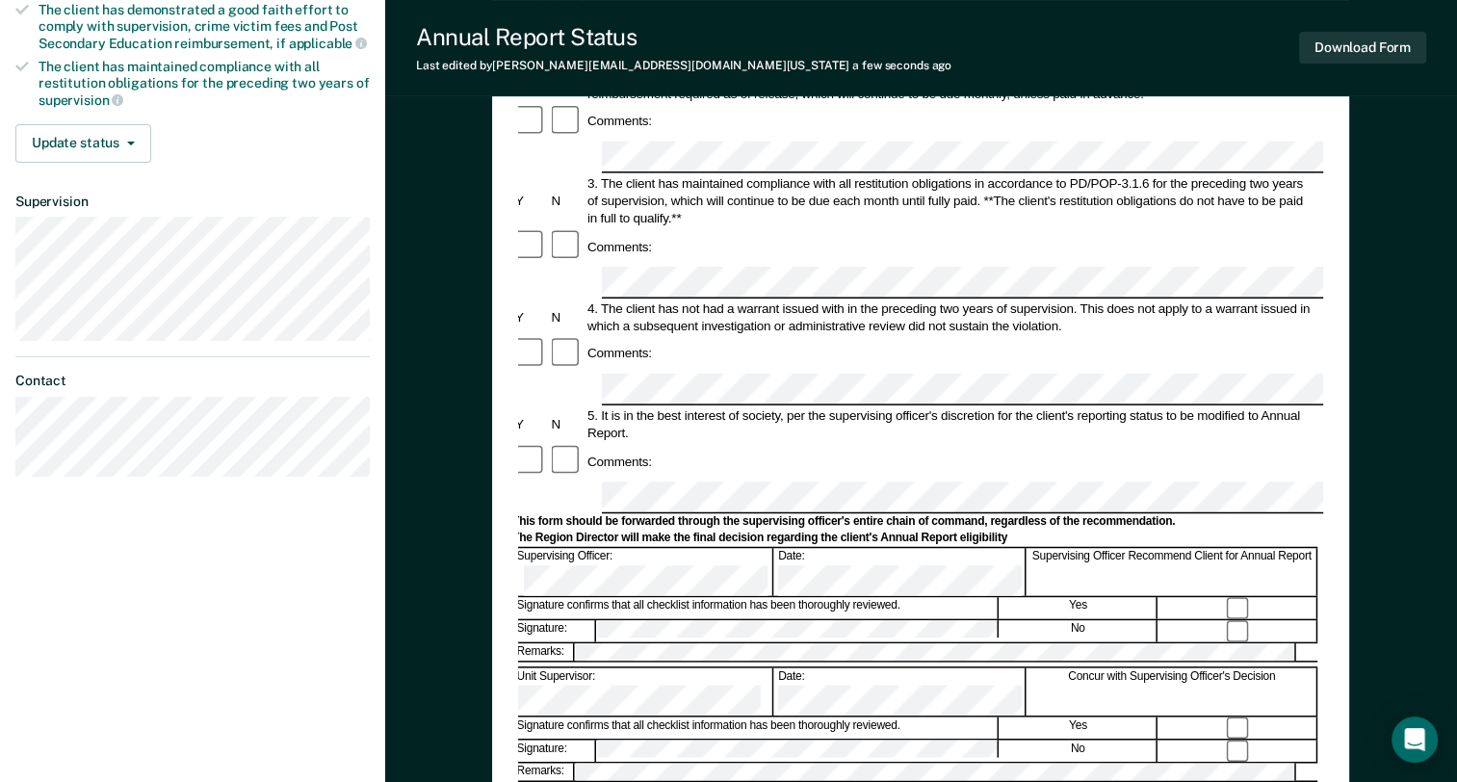
scroll to position [482, 0]
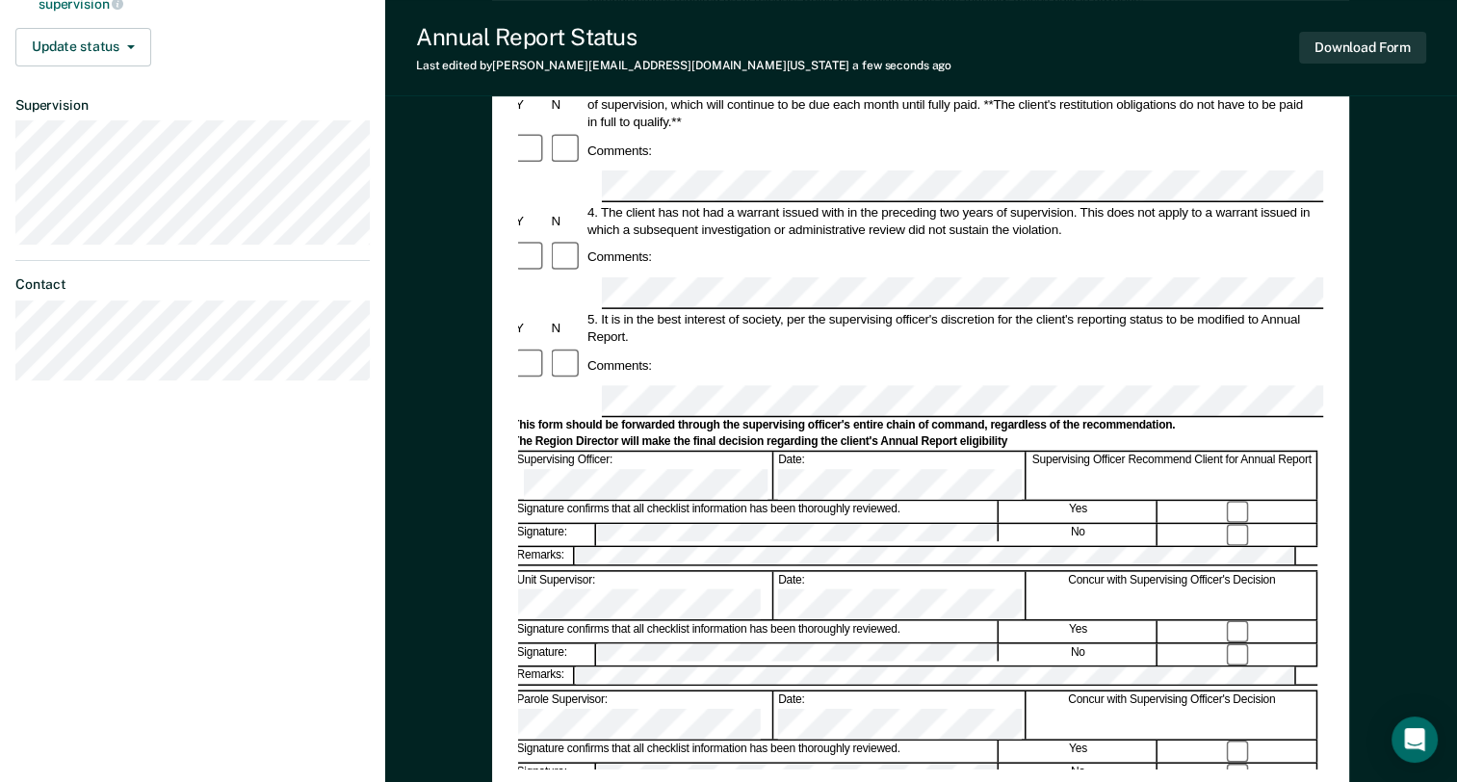
click at [908, 746] on div "Annual Reporting Checklist, Recommendation, and Determination Form Clients who …" at bounding box center [920, 236] width 805 height 1065
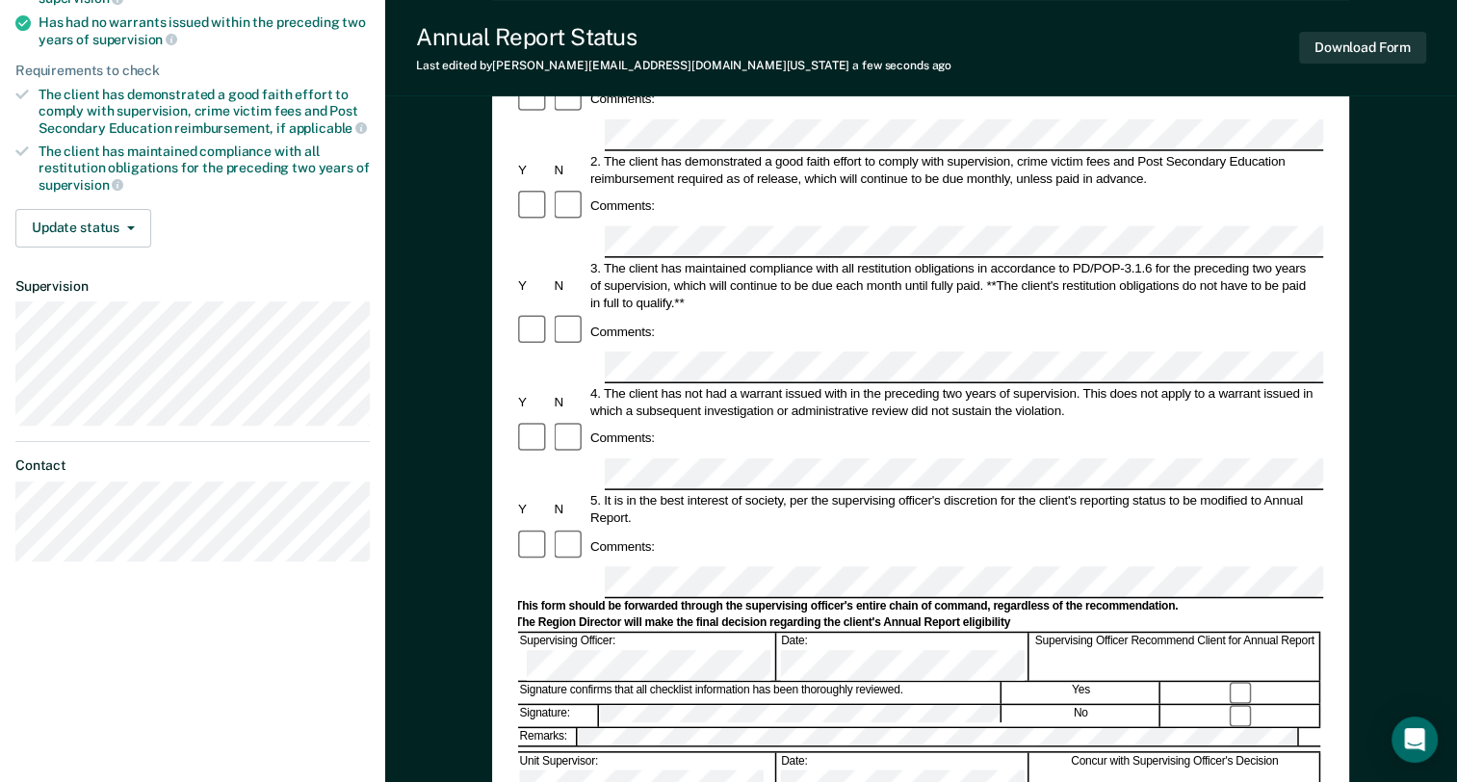
scroll to position [193, 0]
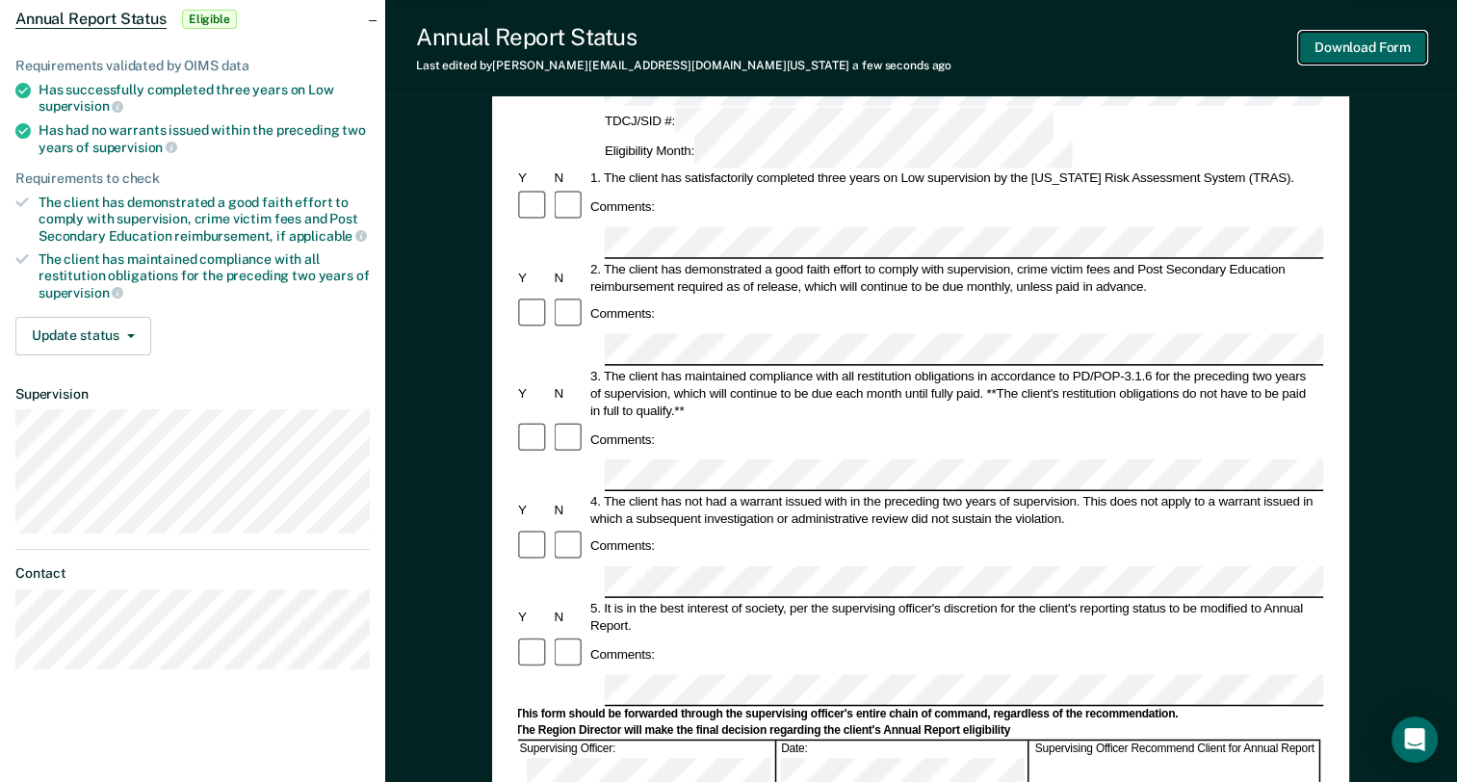
click at [1358, 42] on button "Download Form" at bounding box center [1362, 48] width 127 height 32
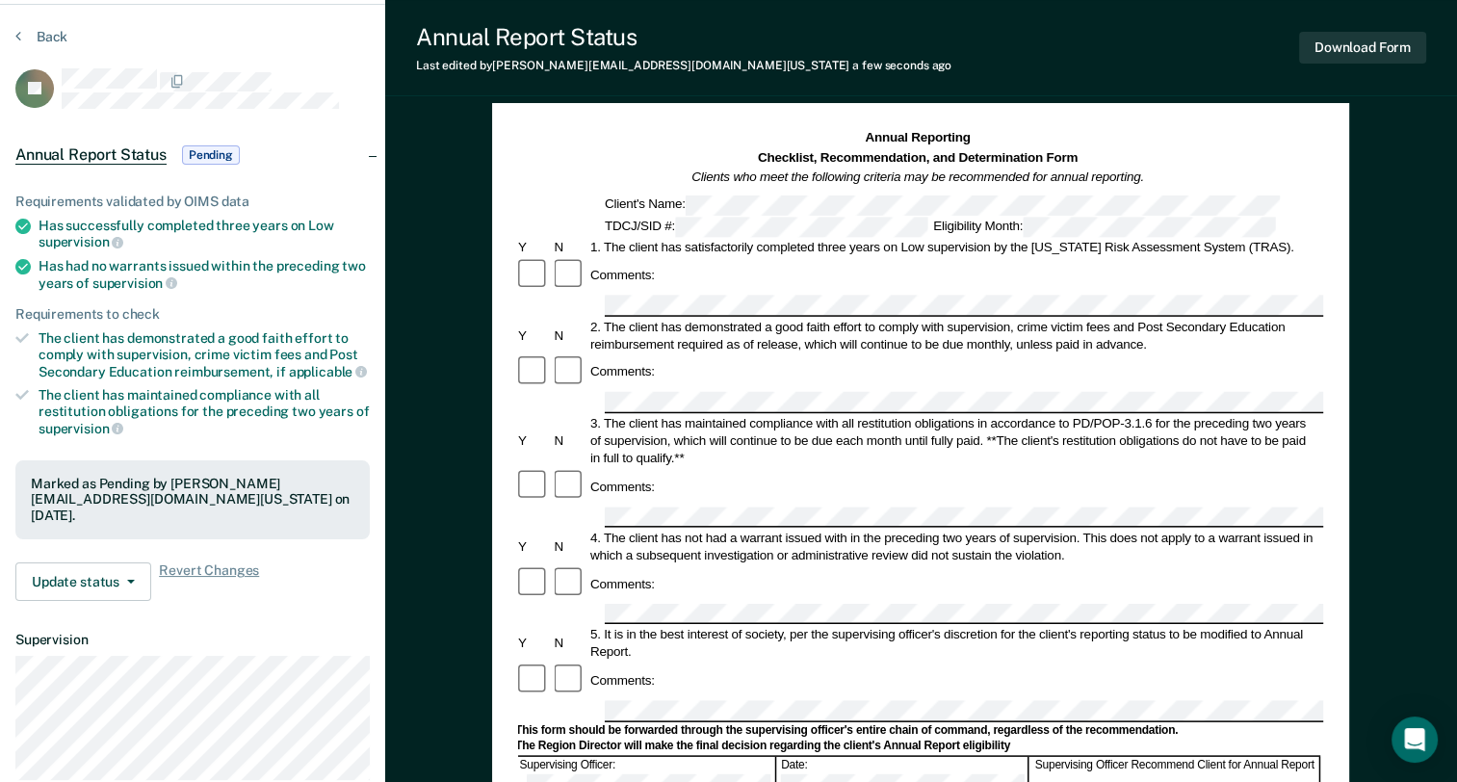
scroll to position [0, 0]
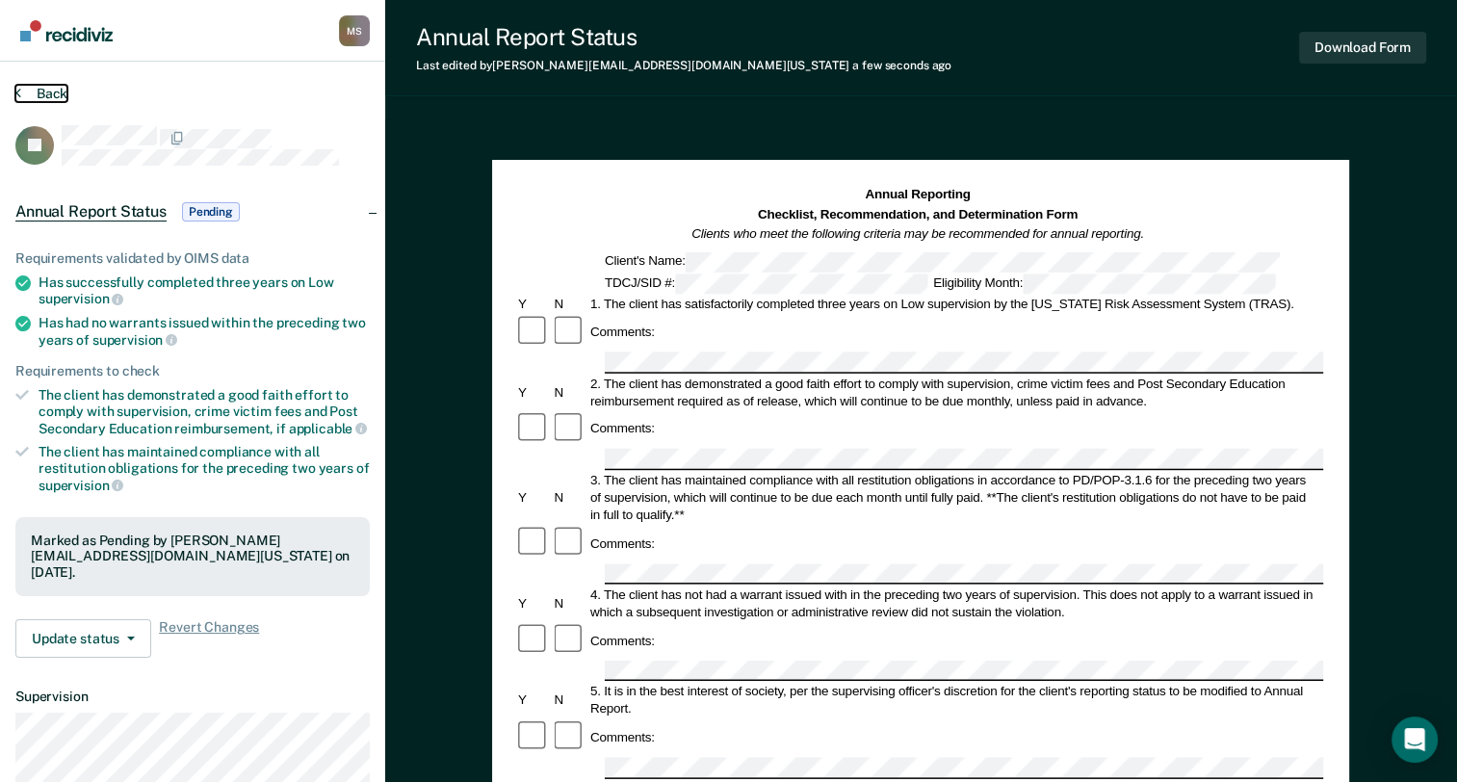
click at [34, 86] on button "Back" at bounding box center [41, 93] width 52 height 17
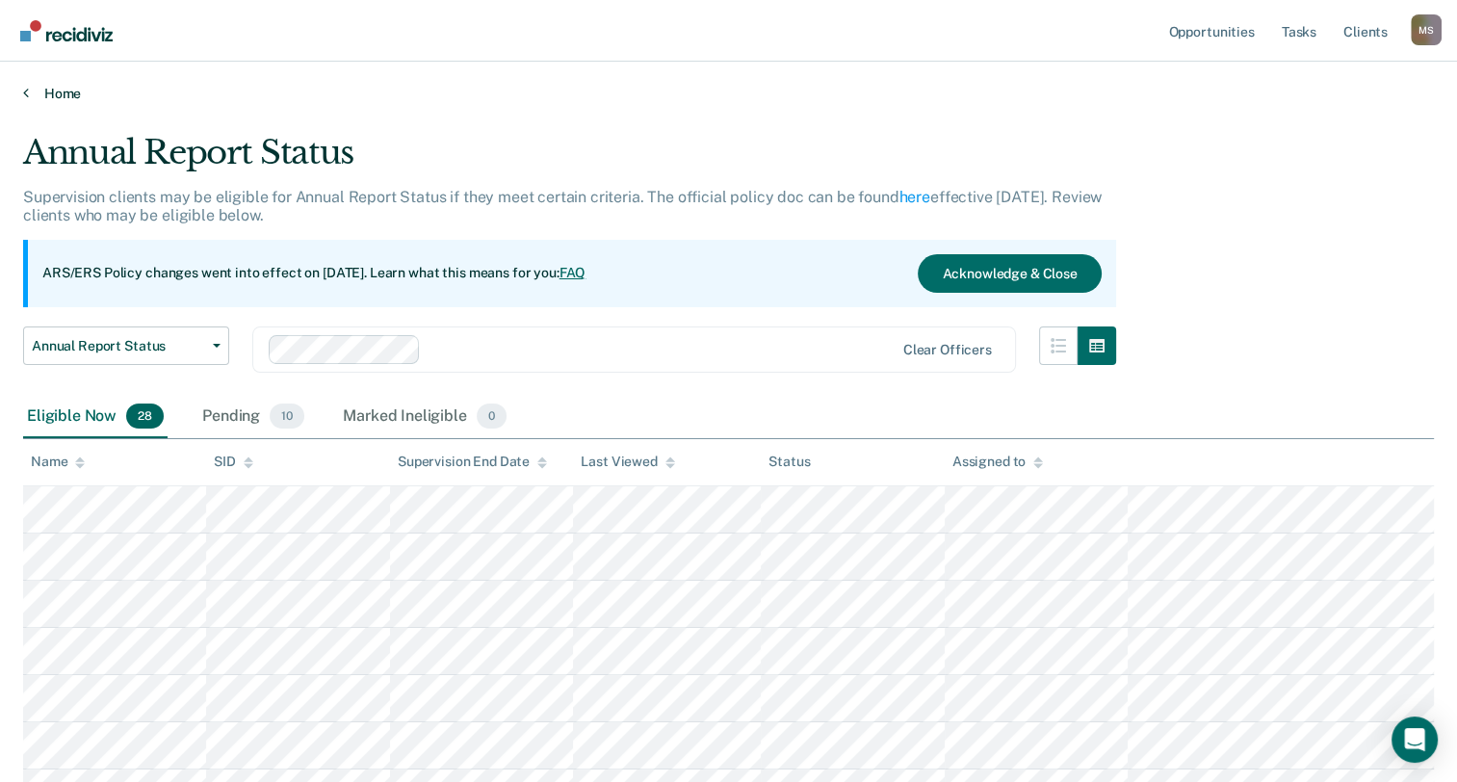
click at [73, 89] on link "Home" at bounding box center [728, 93] width 1411 height 17
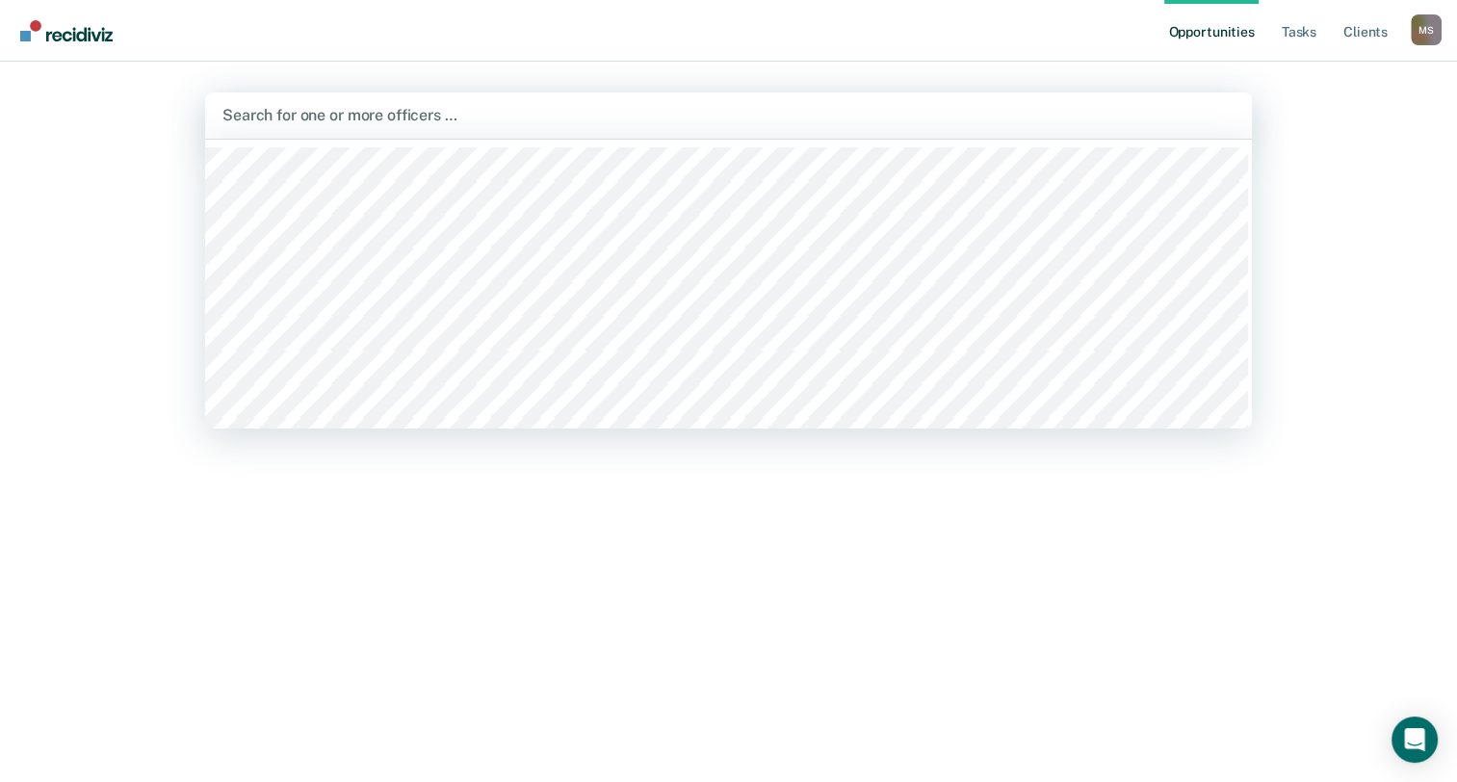
click at [351, 119] on div at bounding box center [728, 115] width 1012 height 22
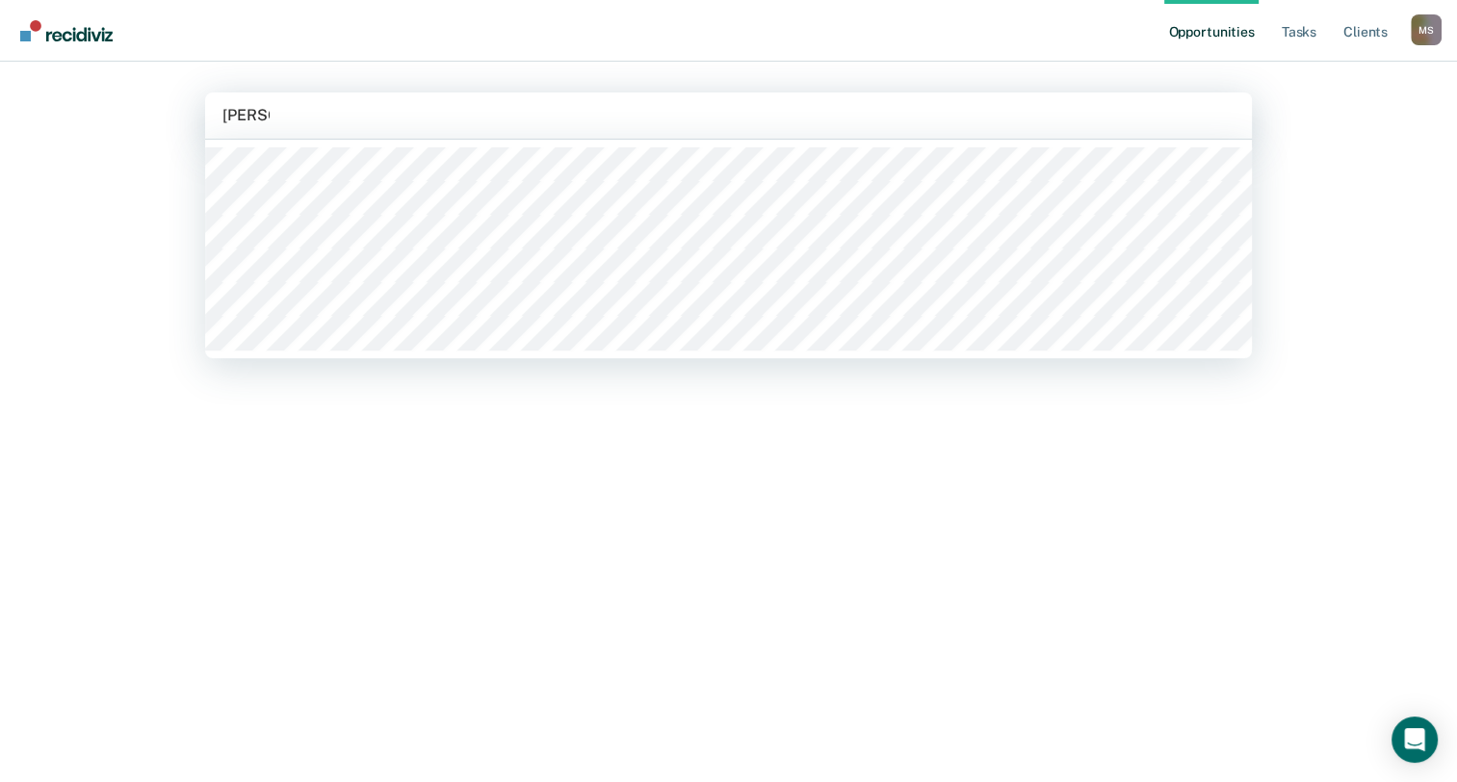
type input "[PERSON_NAME] sa"
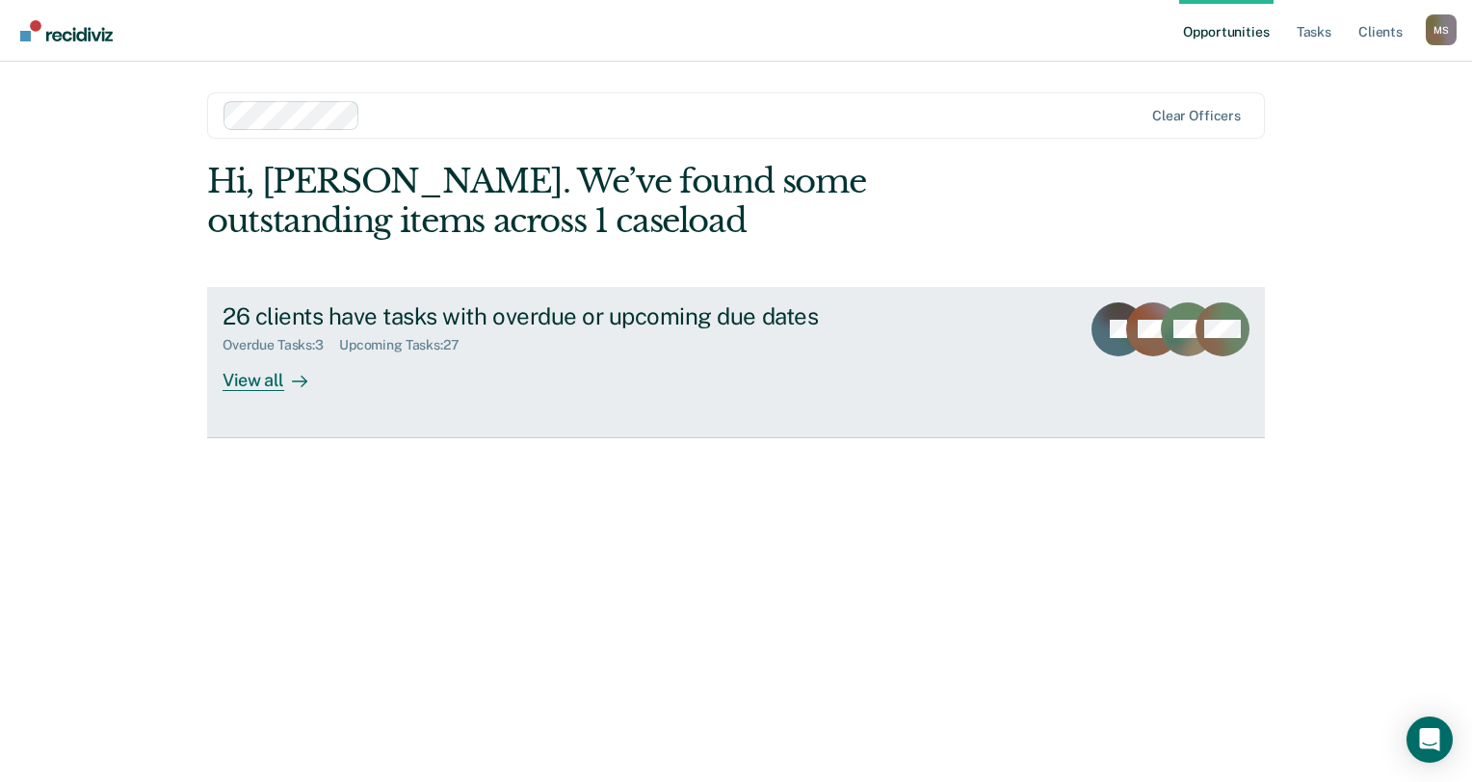
click at [755, 349] on div "Overdue Tasks : 3 Upcoming Tasks : 27" at bounding box center [560, 341] width 676 height 24
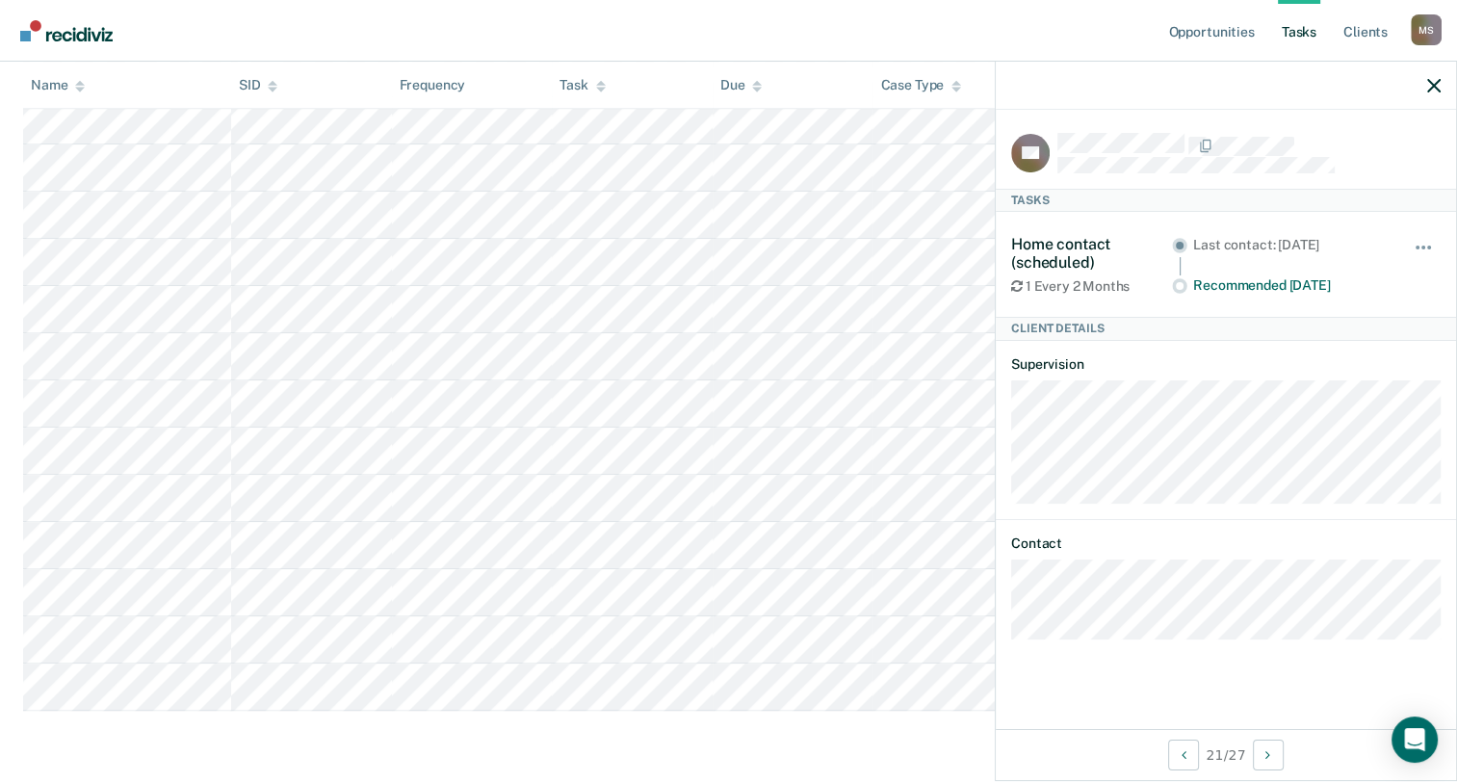
scroll to position [1160, 0]
click at [1429, 82] on icon "button" at bounding box center [1433, 85] width 13 height 13
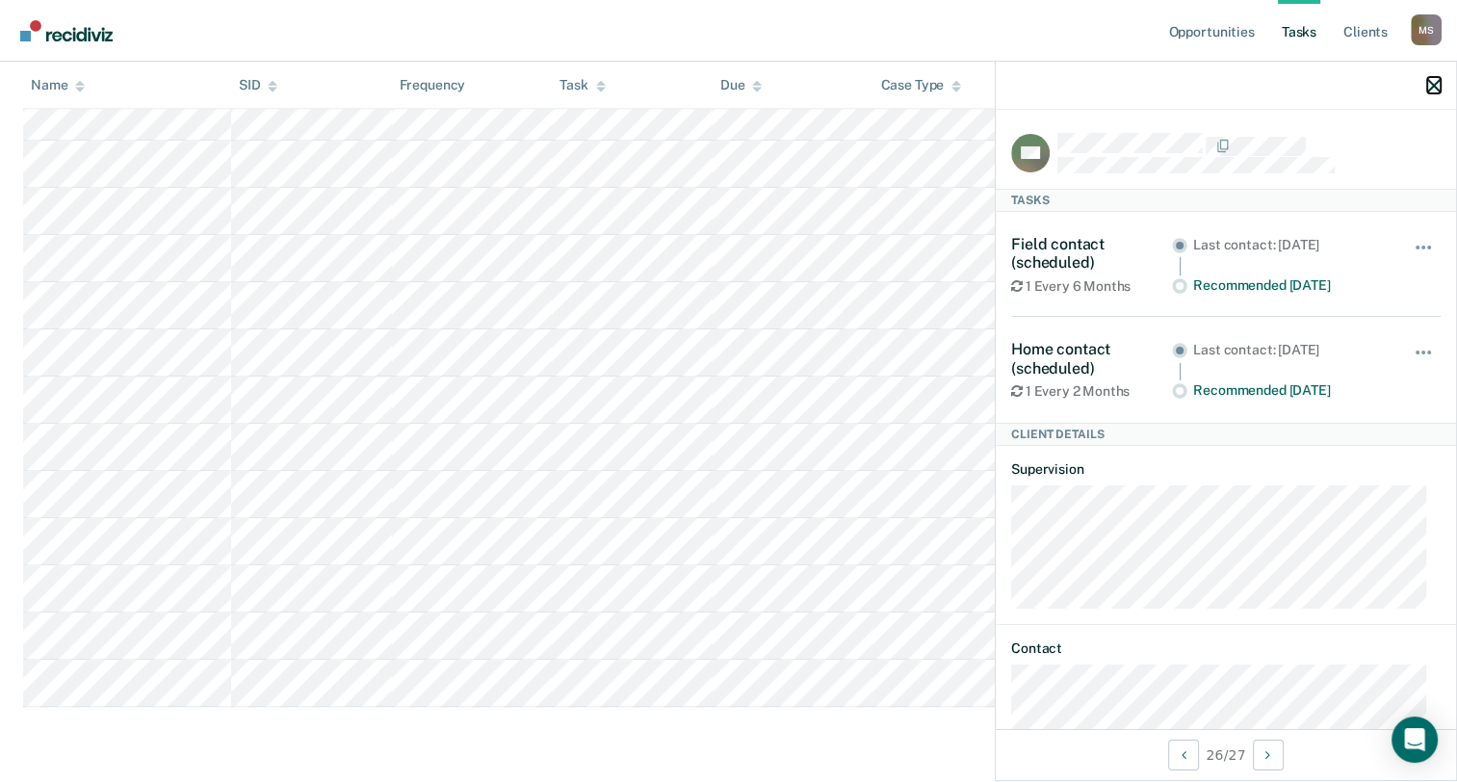
click at [1439, 85] on icon "button" at bounding box center [1433, 85] width 13 height 13
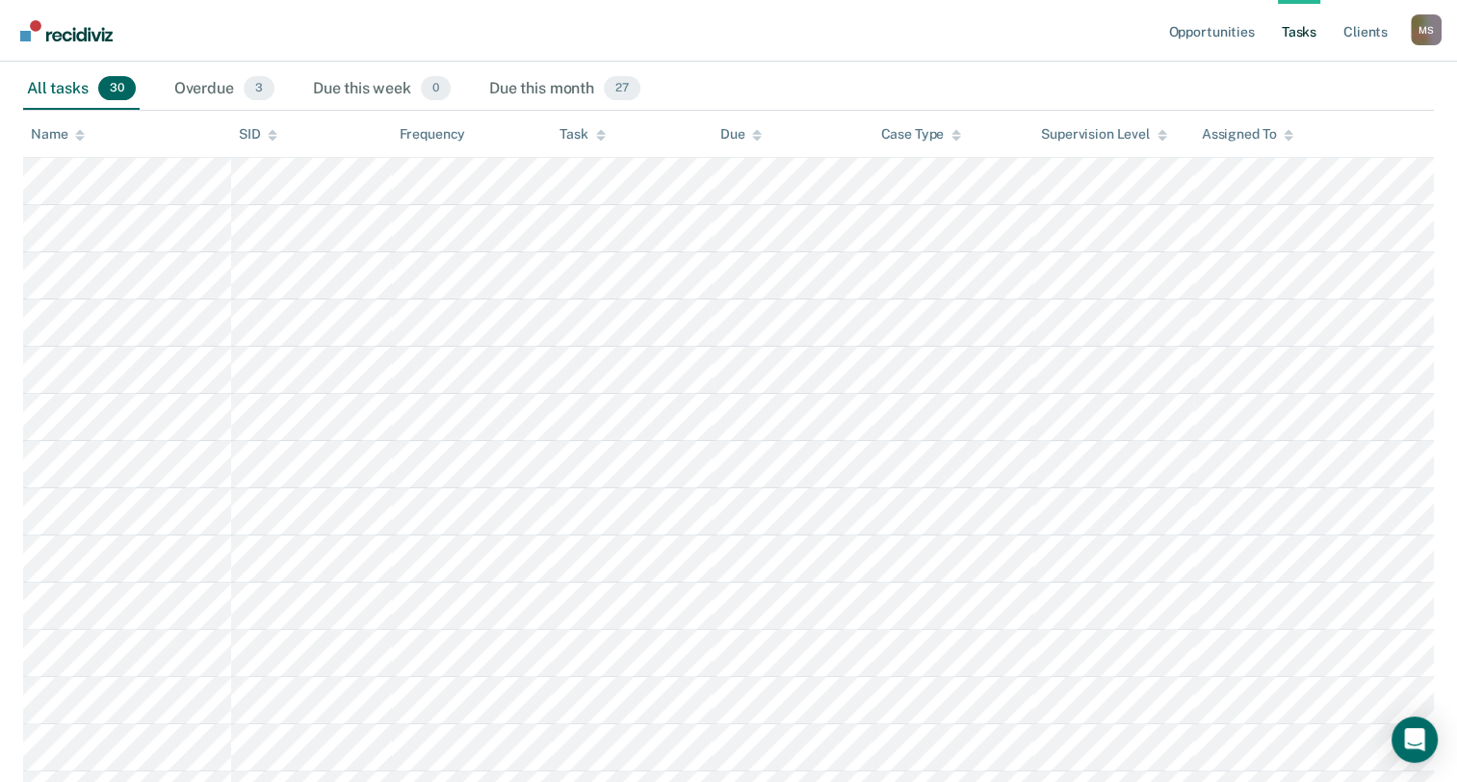
scroll to position [0, 0]
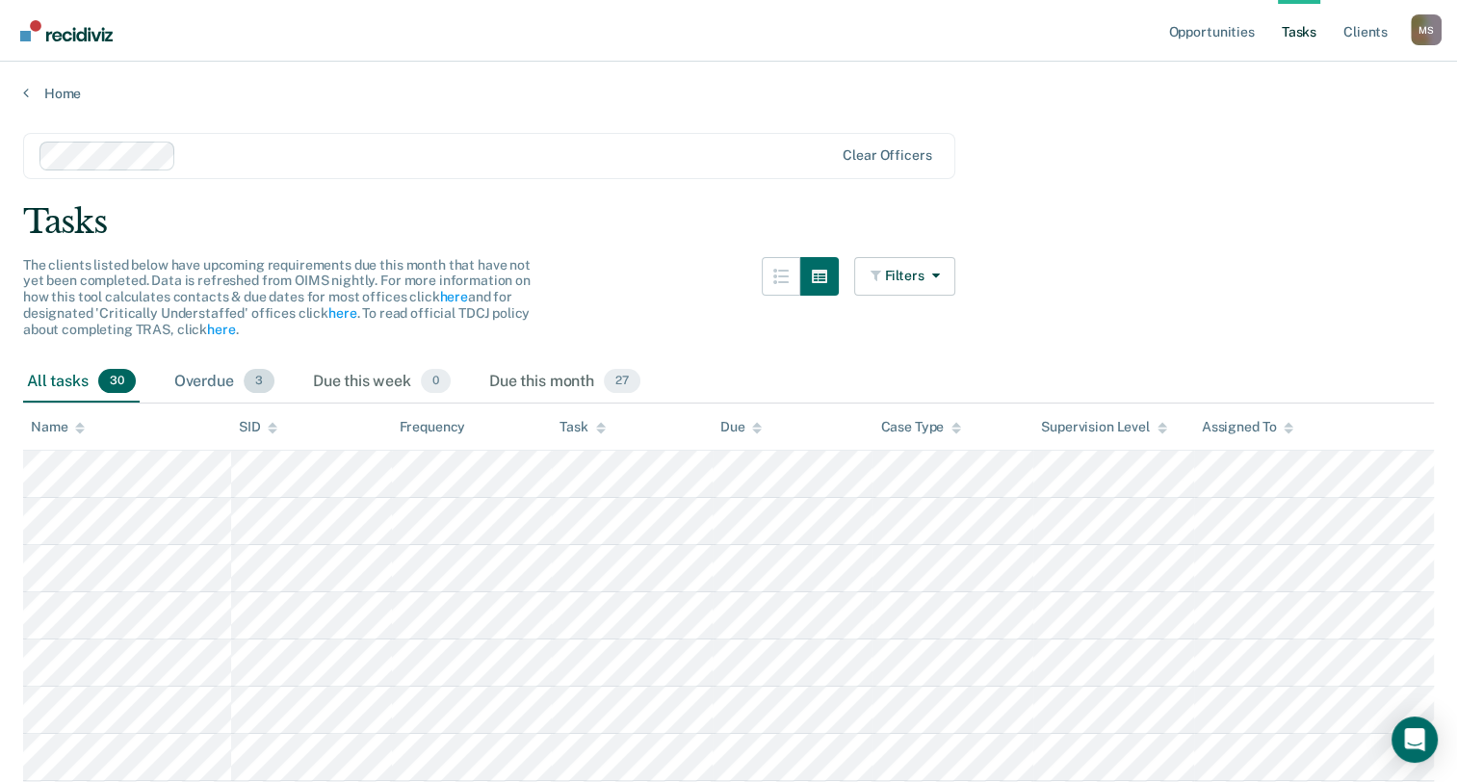
click at [242, 379] on div "Overdue 3" at bounding box center [224, 382] width 108 height 42
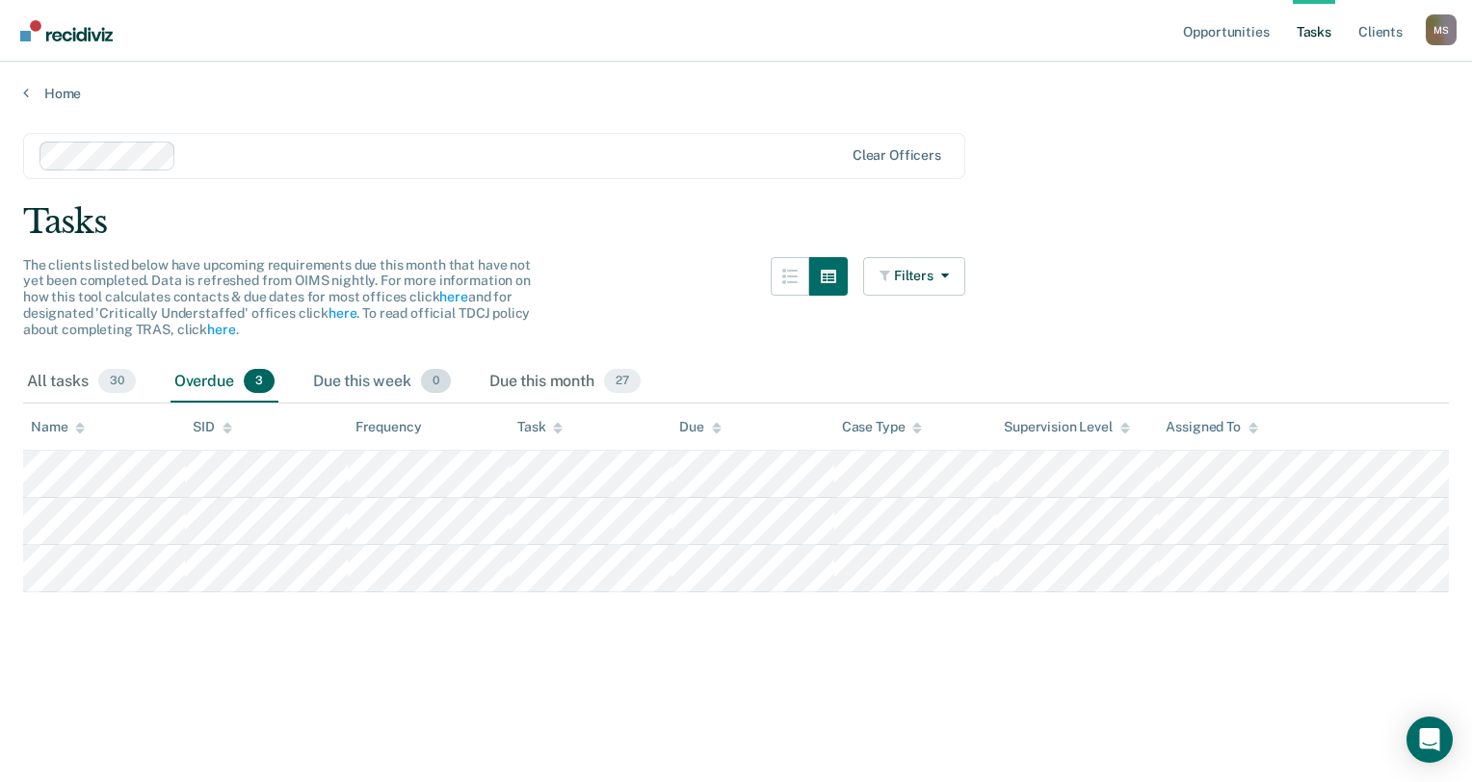
click at [342, 381] on div "Due this week 0" at bounding box center [381, 382] width 145 height 42
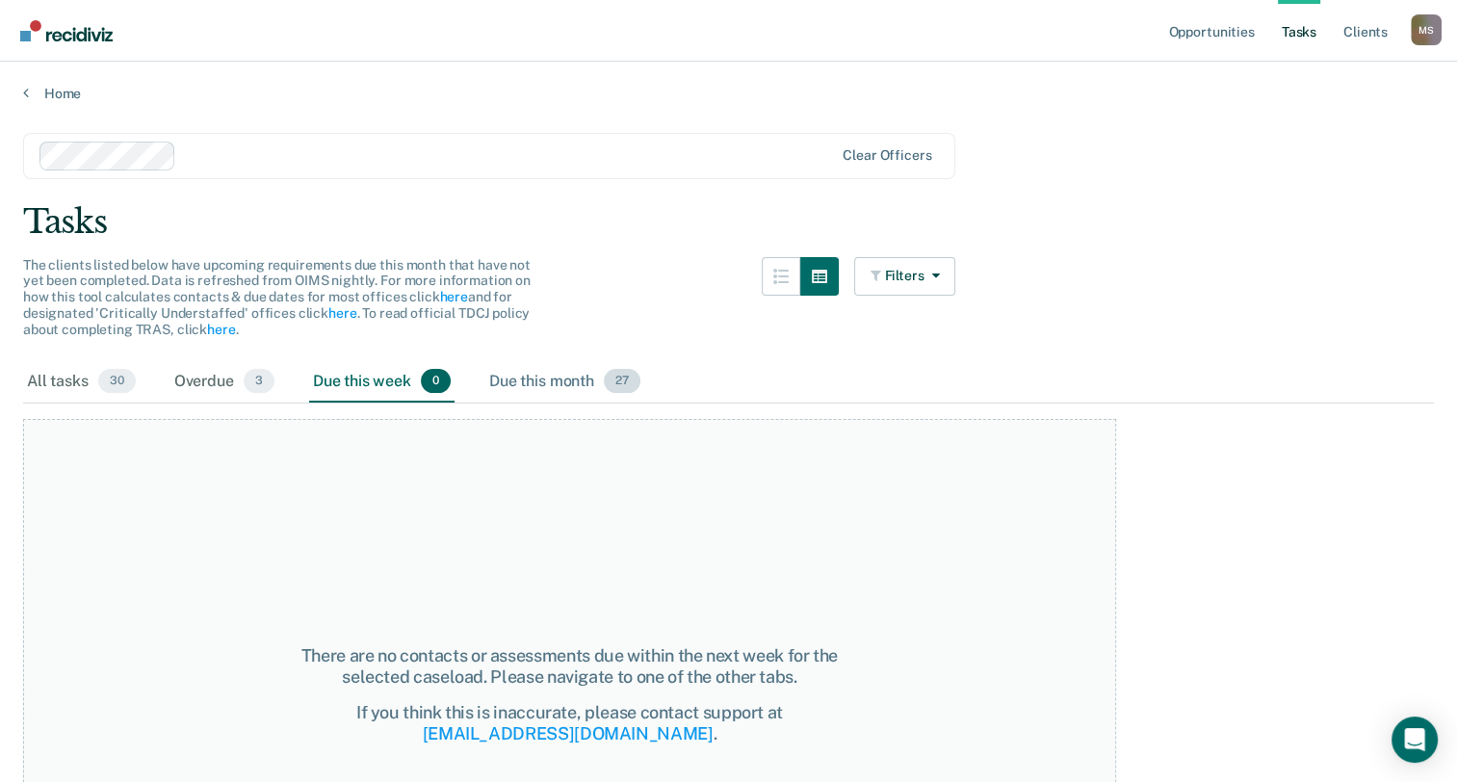
click at [523, 381] on div "Due this month 27" at bounding box center [564, 382] width 159 height 42
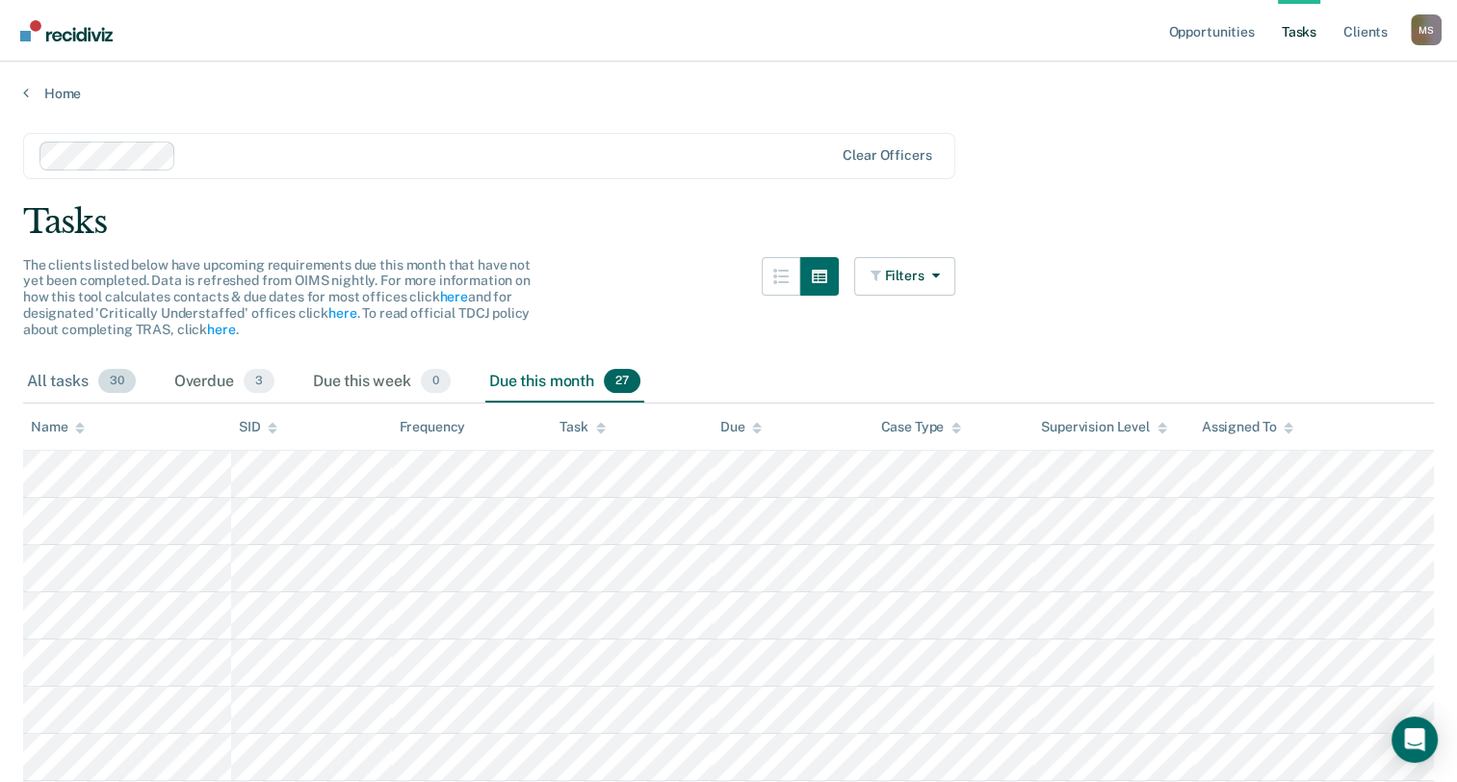
click at [95, 378] on div "All tasks 30" at bounding box center [81, 382] width 117 height 42
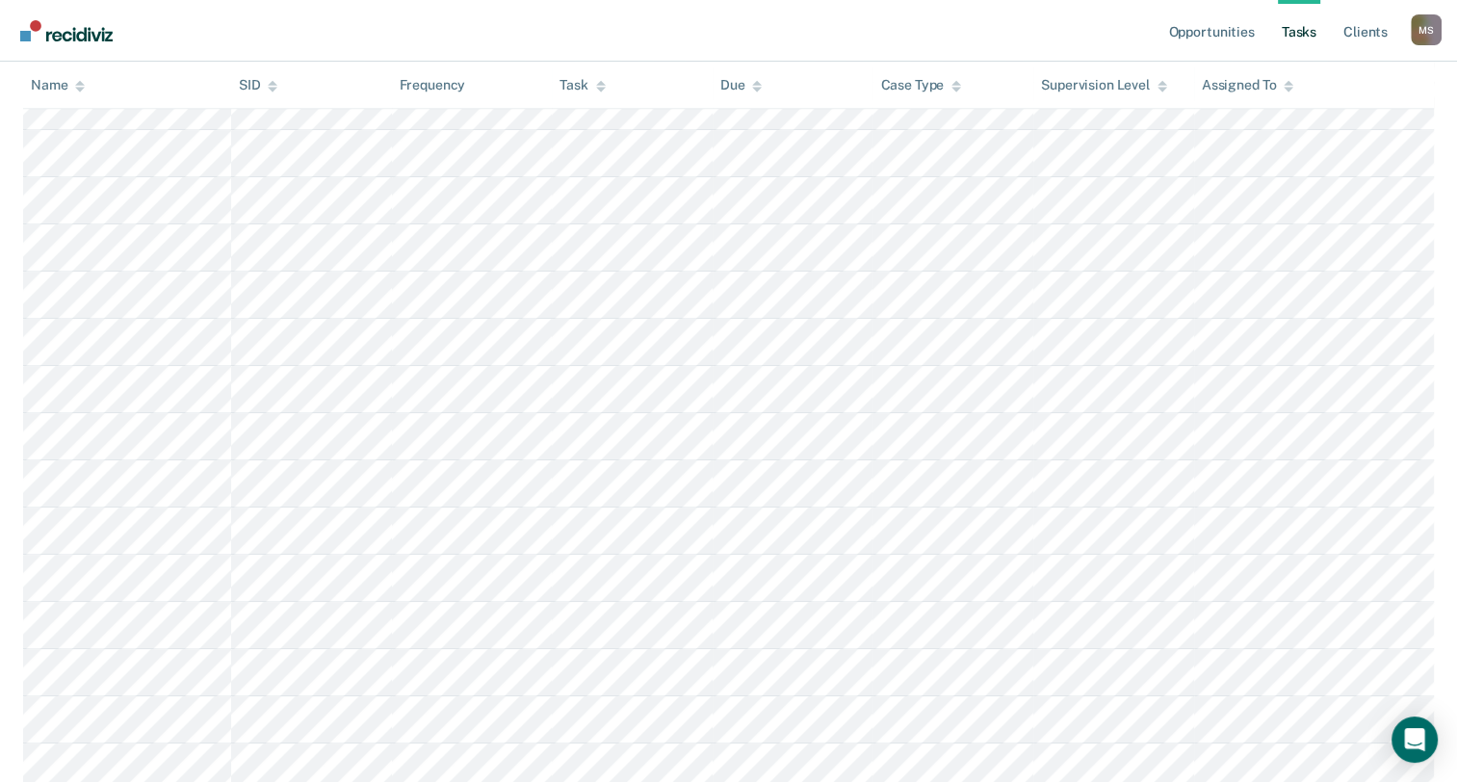
scroll to position [1160, 0]
